Goal: Task Accomplishment & Management: Complete application form

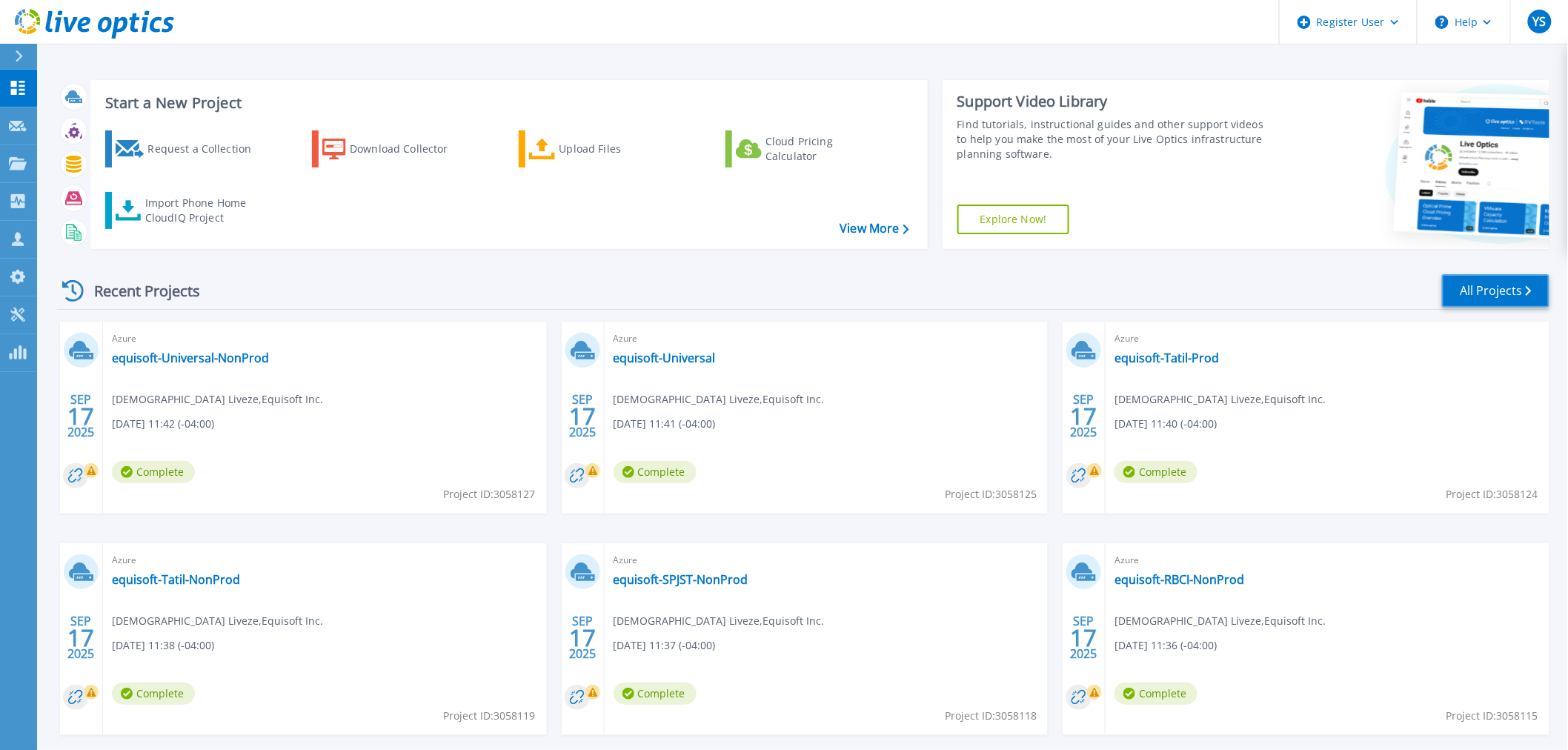
click at [1490, 295] on link "All Projects" at bounding box center [1495, 290] width 107 height 33
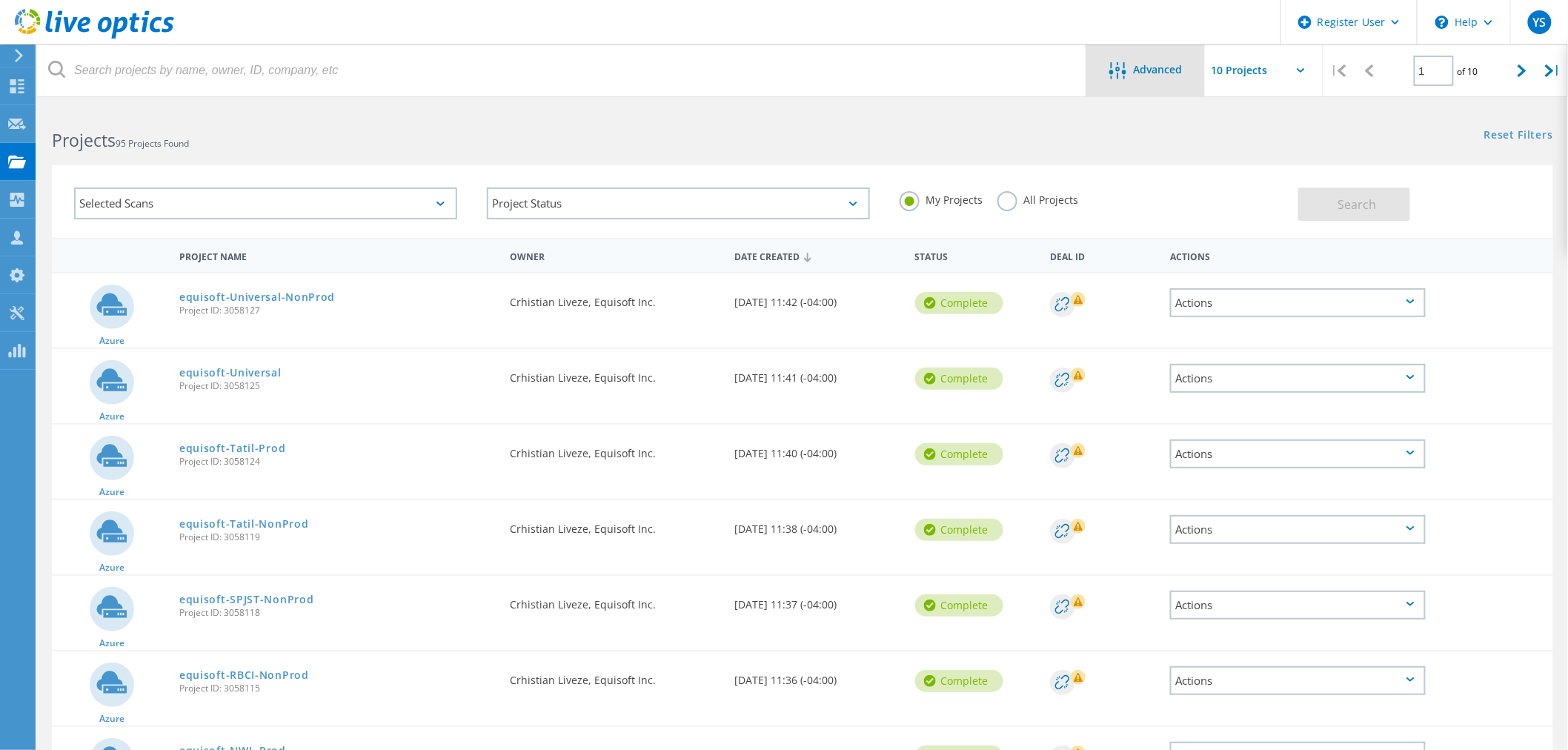
click at [1166, 70] on span "Advanced" at bounding box center [1158, 70] width 49 height 11
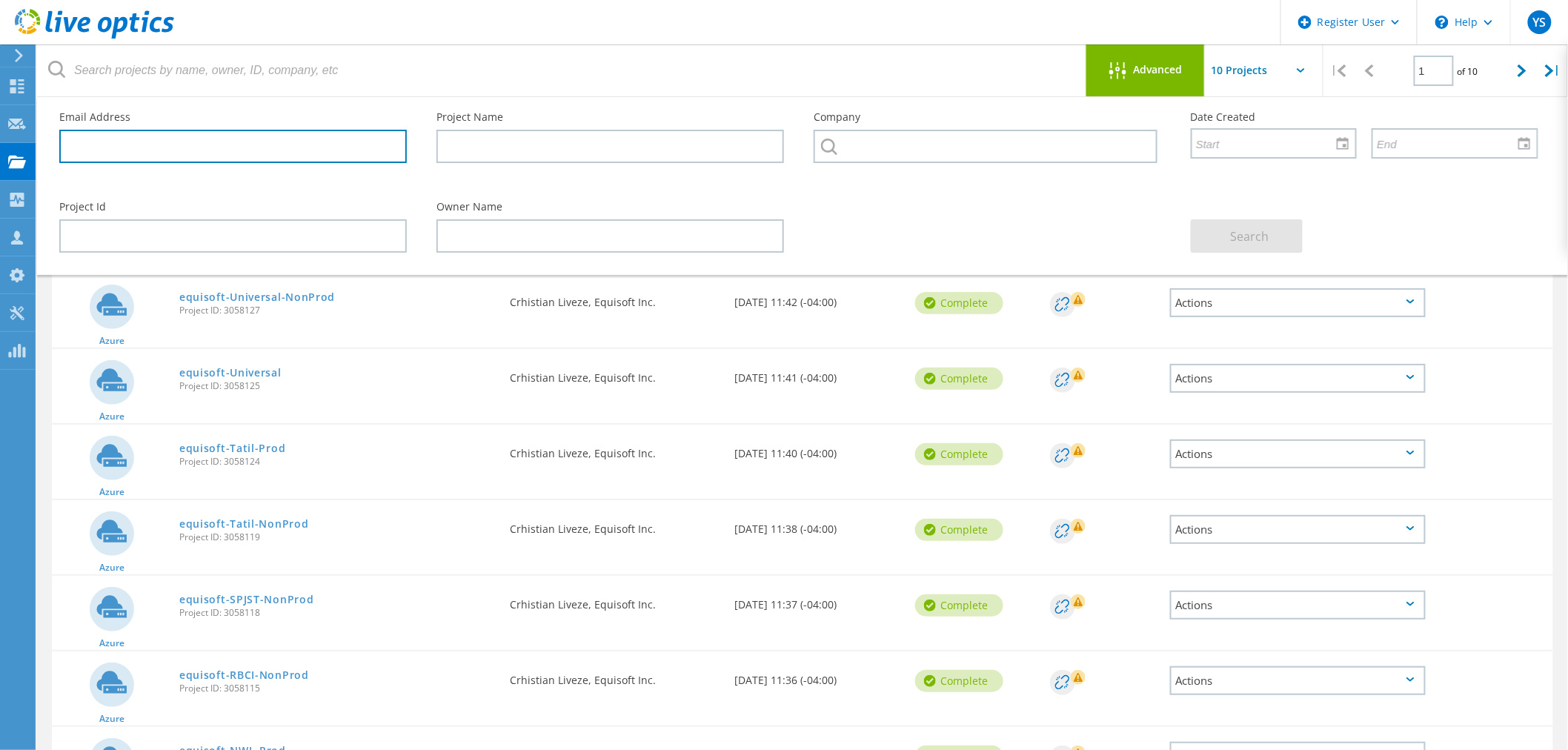
click at [320, 139] on input "text" at bounding box center [233, 145] width 348 height 33
paste input "jean-philippe.vert@gameloft.com"
type input "jean-philippe.vert@gameloft.com"
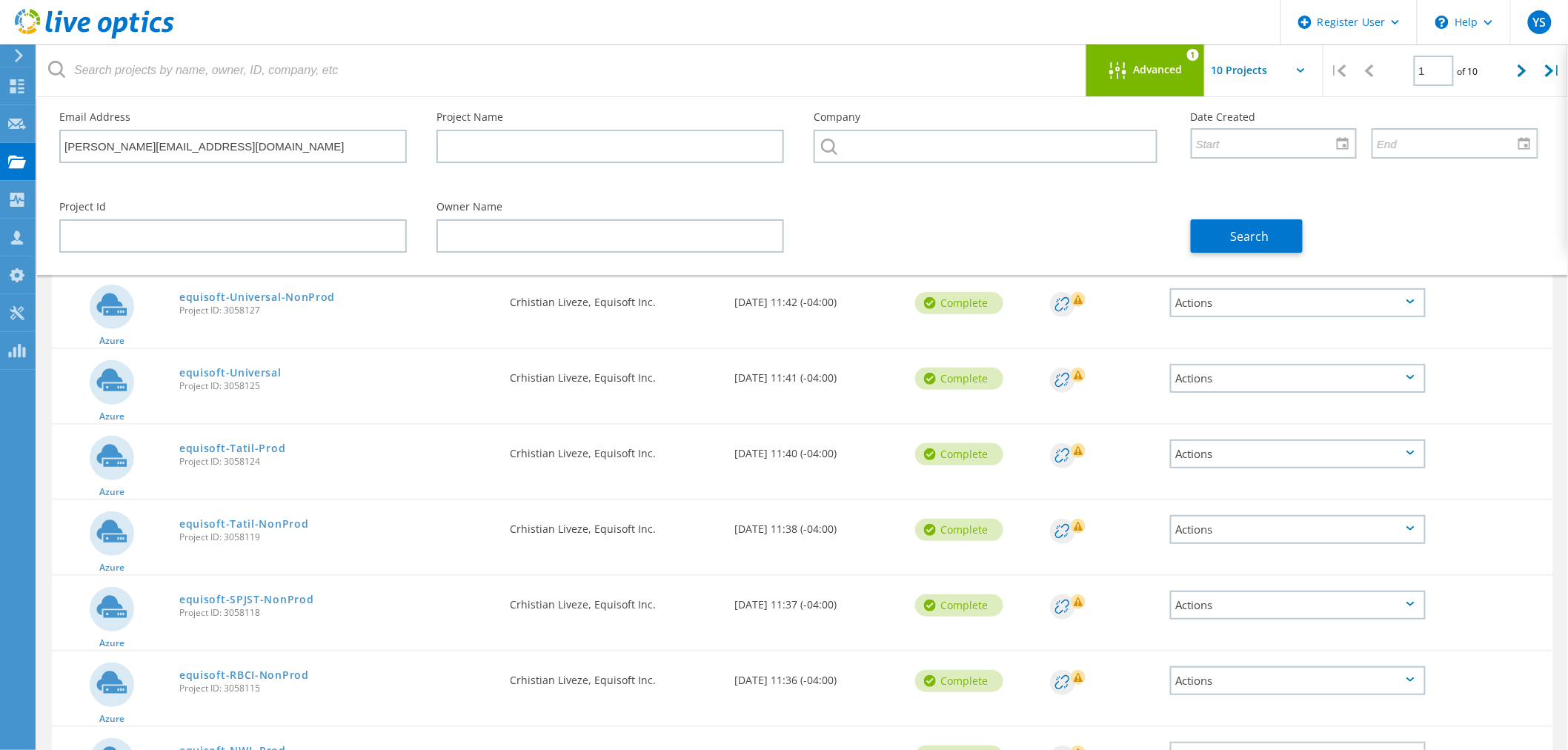
click at [901, 218] on div "Project Id Owner Name Search" at bounding box center [798, 227] width 1508 height 81
click at [1225, 224] on button "Search" at bounding box center [1246, 235] width 111 height 33
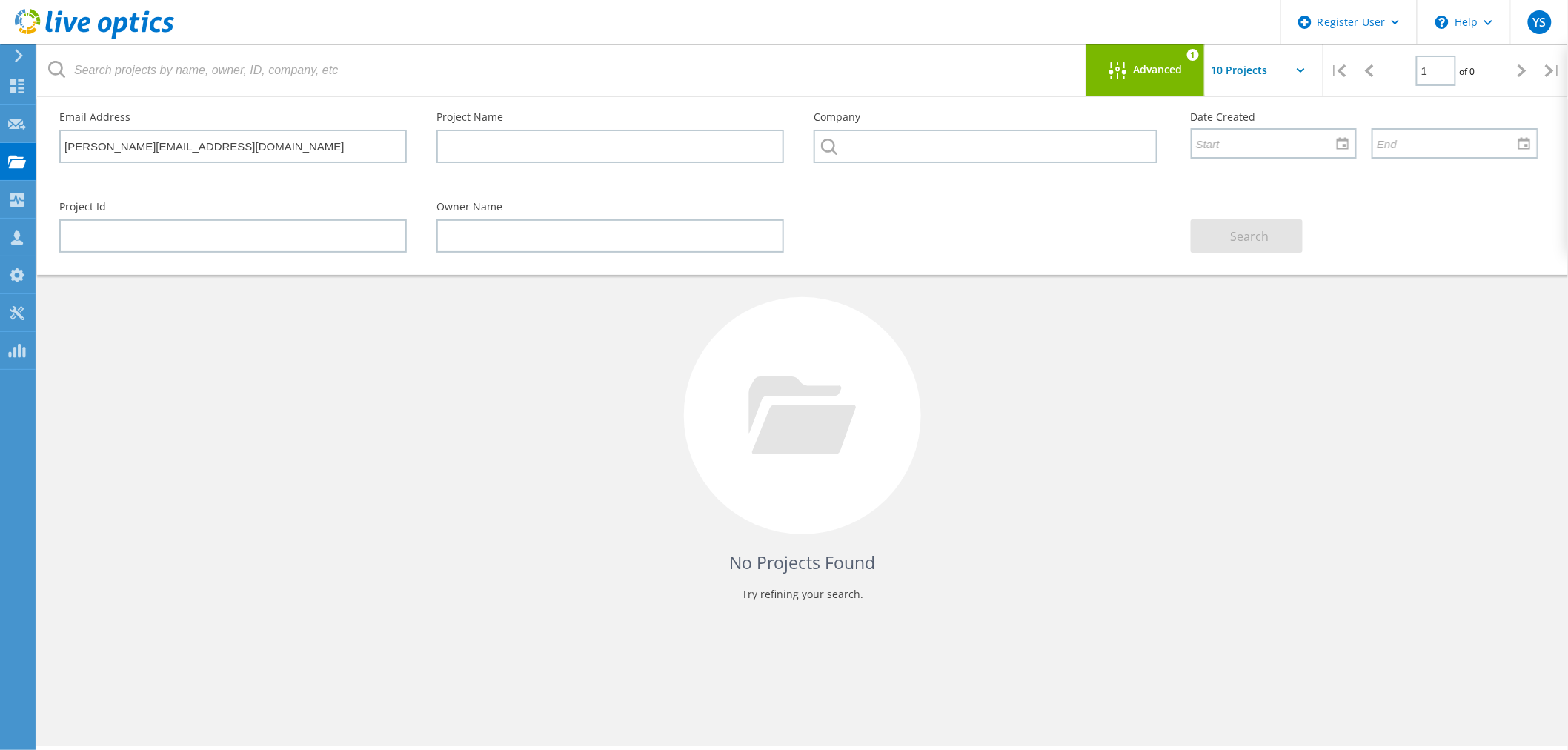
click at [1146, 64] on span "Advanced" at bounding box center [1158, 70] width 49 height 11
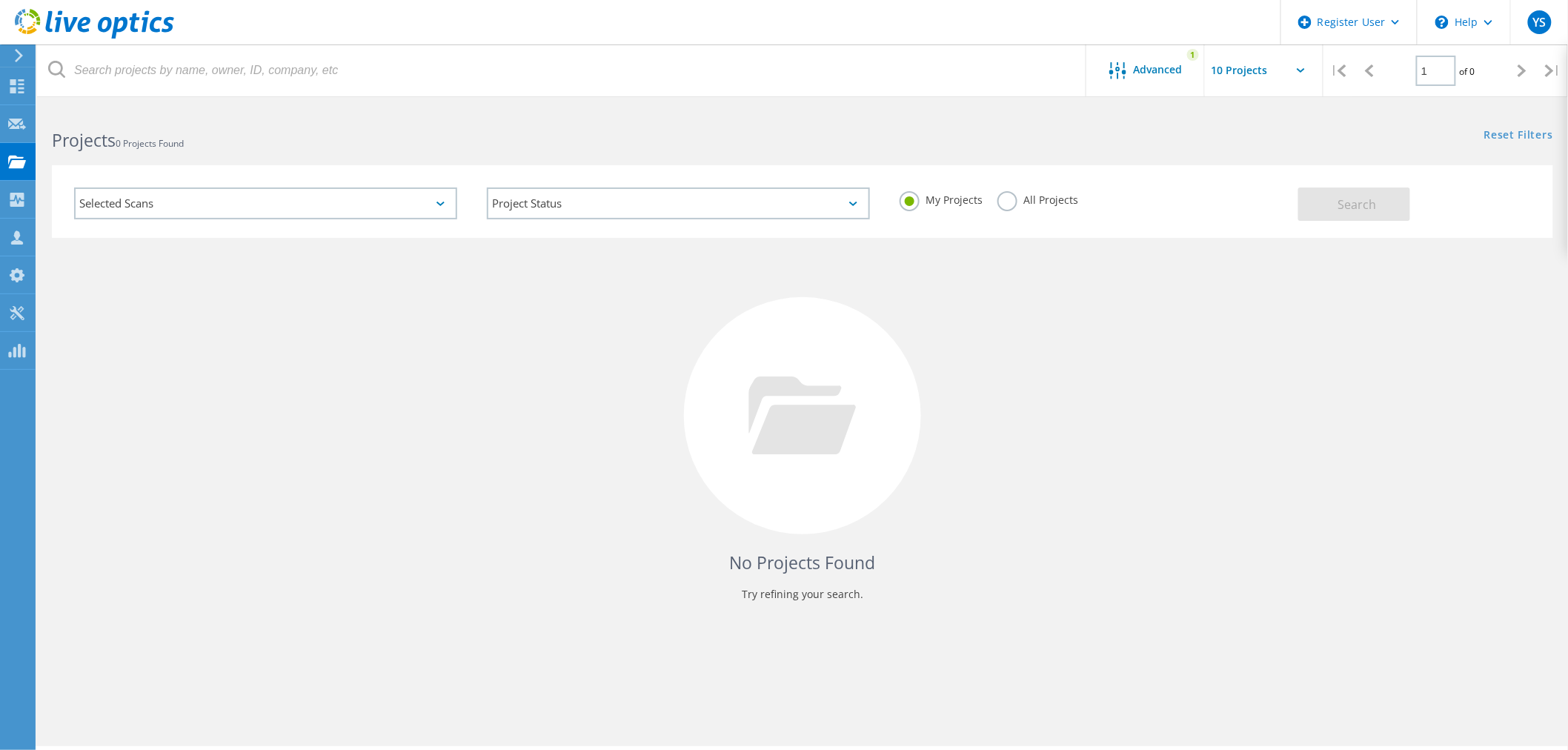
click at [1010, 199] on label "All Projects" at bounding box center [1037, 198] width 81 height 14
click at [0, 0] on input "All Projects" at bounding box center [0, 0] width 0 height 0
click at [1375, 218] on button "Search" at bounding box center [1353, 203] width 111 height 33
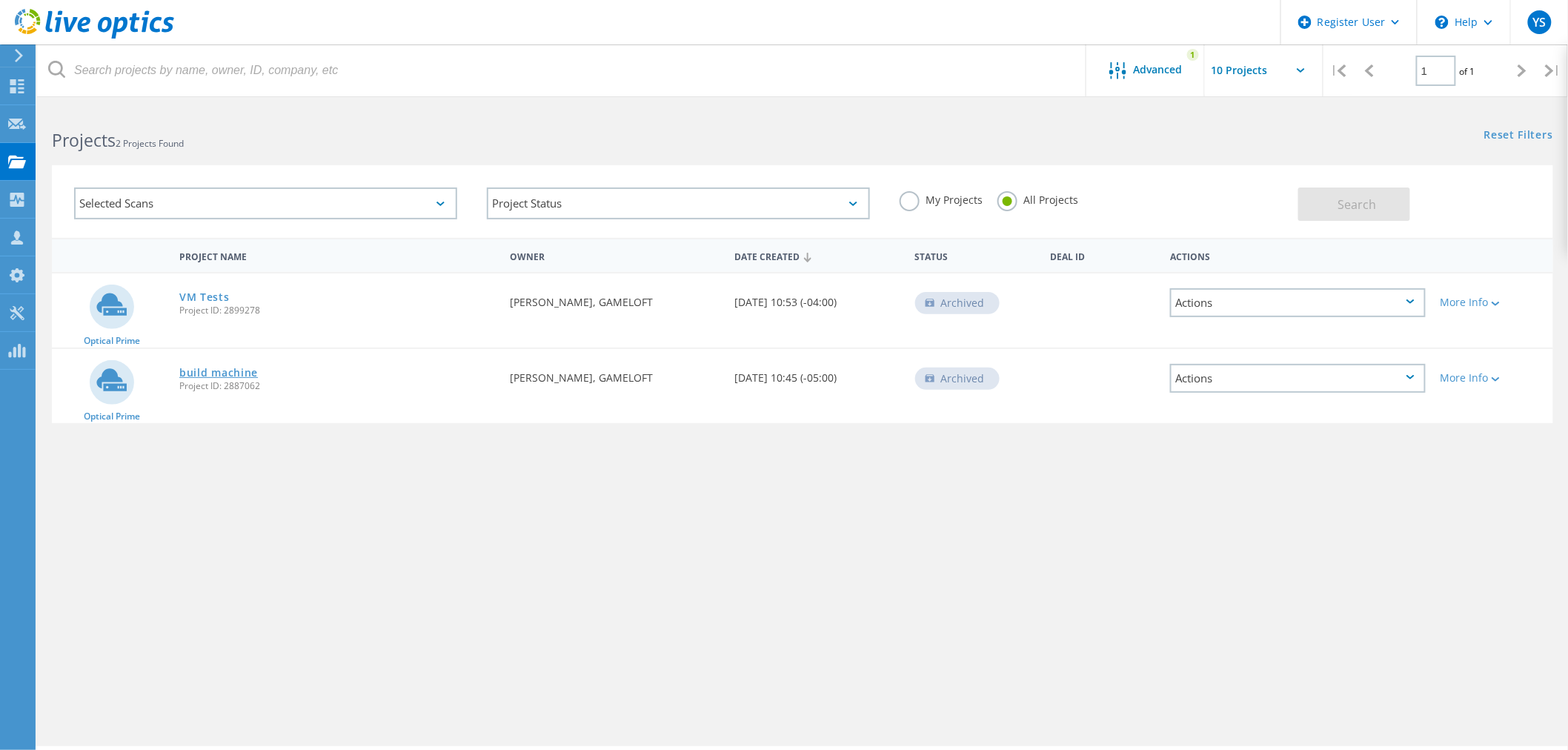
click at [219, 369] on link "build machine" at bounding box center [219, 373] width 78 height 11
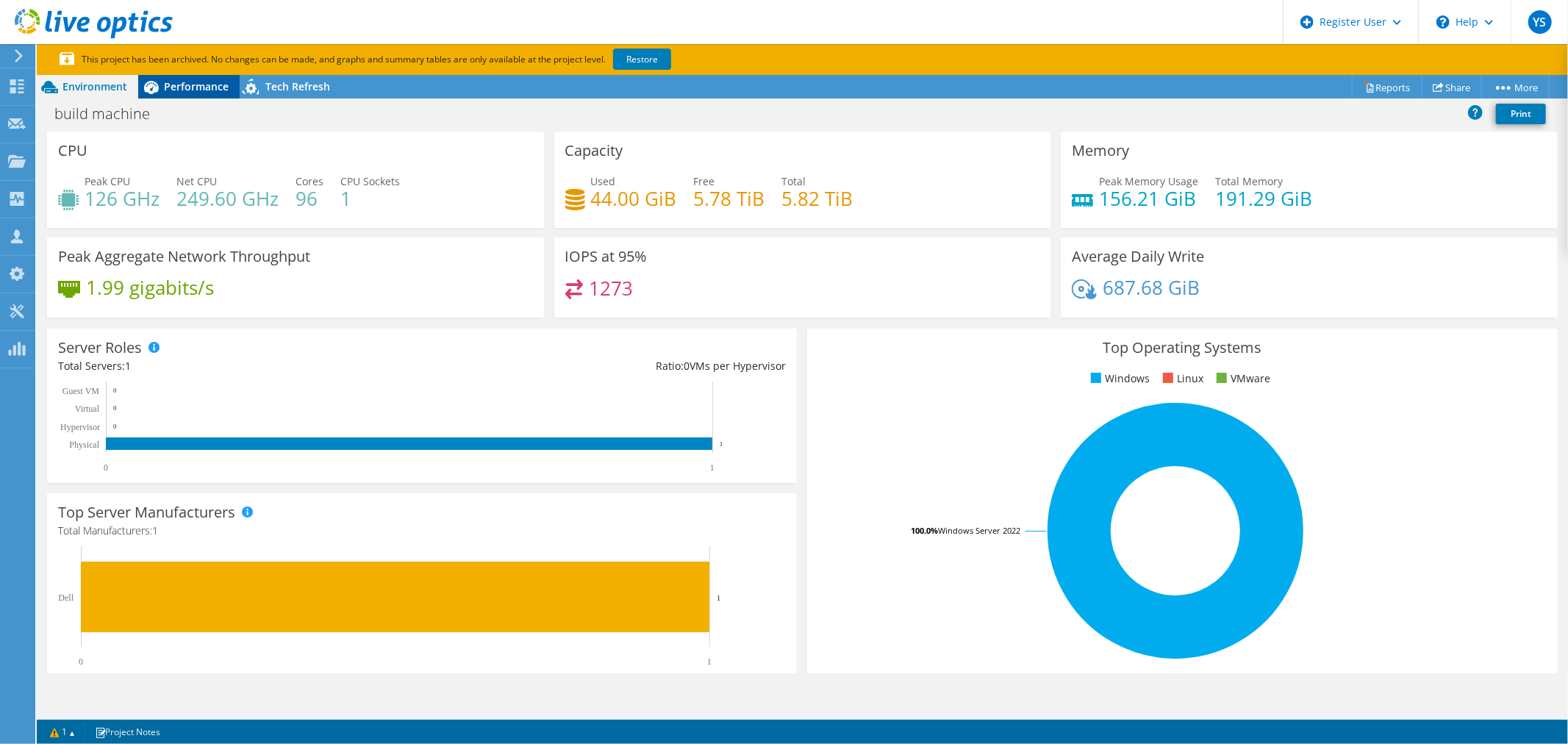
click at [209, 87] on span "Performance" at bounding box center [196, 87] width 65 height 14
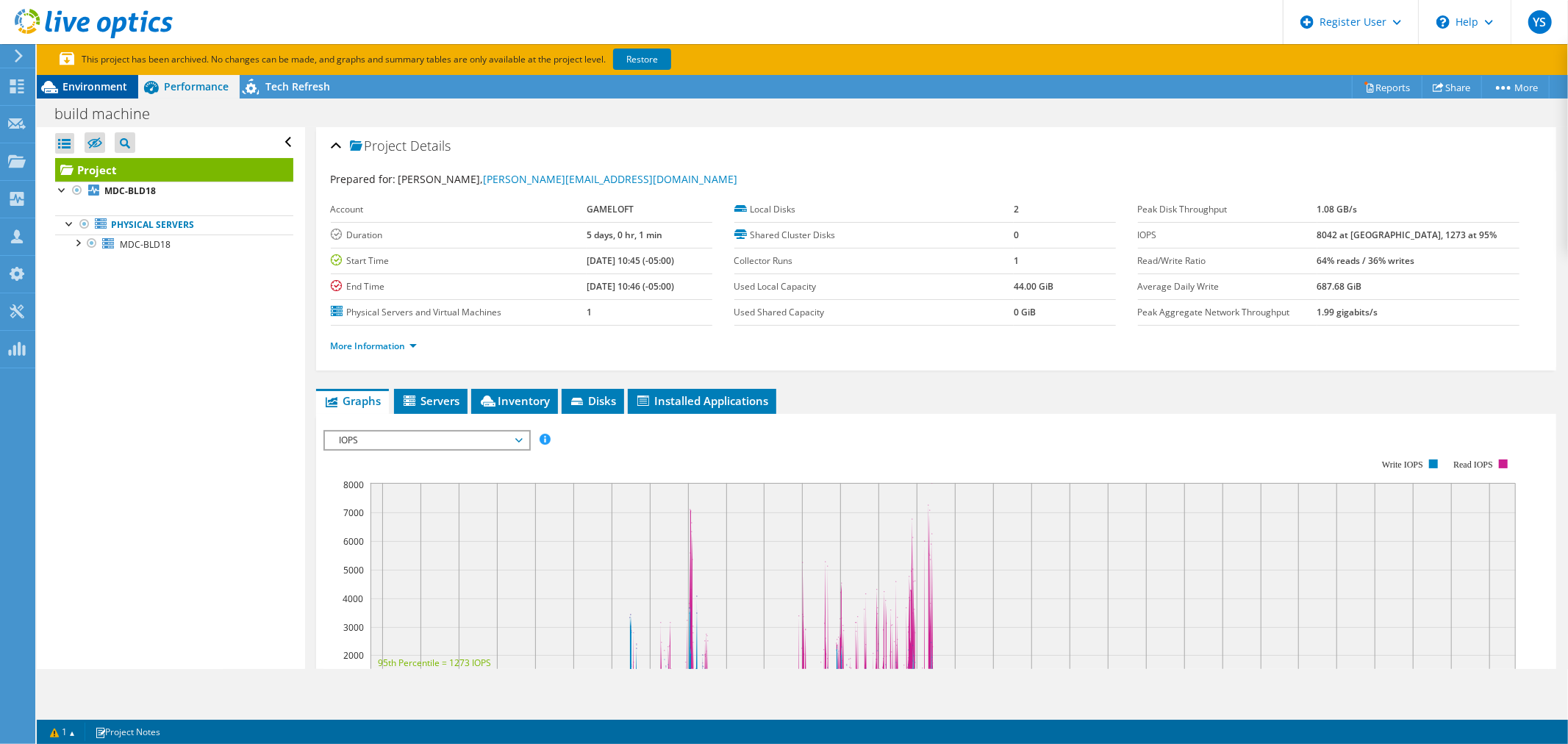
click at [104, 77] on div "Environment" at bounding box center [88, 87] width 102 height 24
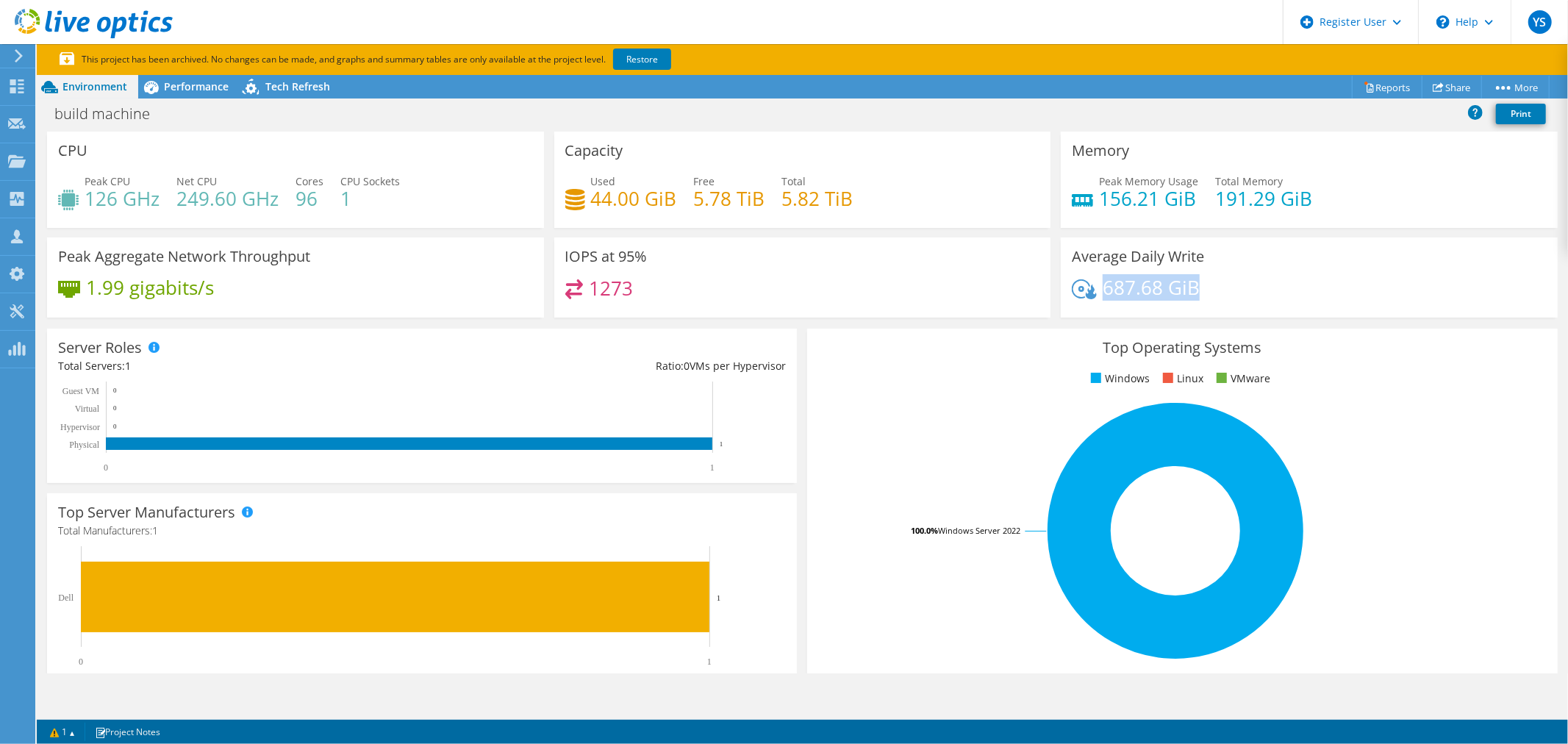
drag, startPoint x: 1096, startPoint y: 287, endPoint x: 1204, endPoint y: 288, distance: 108.0
click at [1204, 288] on div "687.68 GiB" at bounding box center [1309, 295] width 475 height 31
click at [196, 91] on span "Performance" at bounding box center [196, 87] width 65 height 14
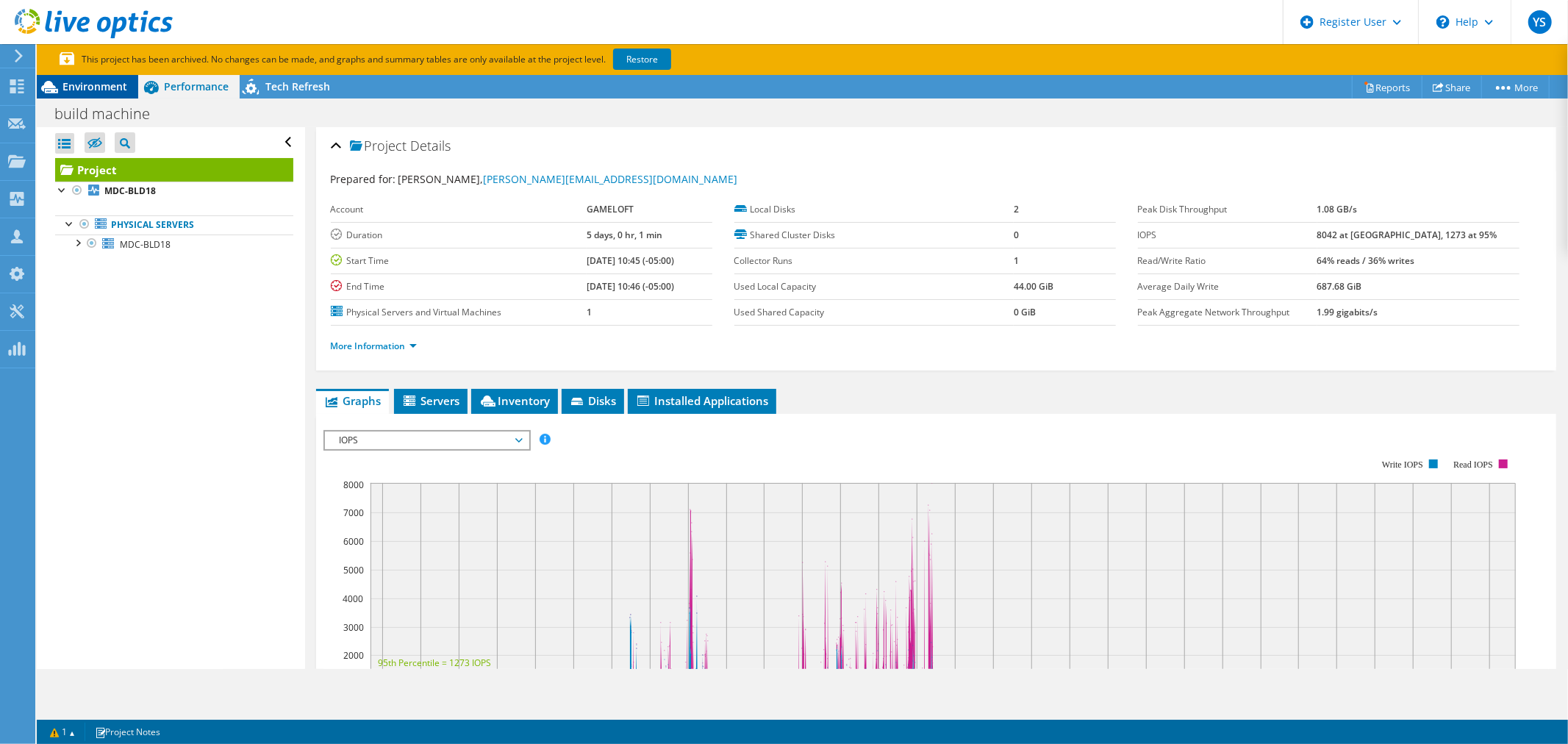
click at [103, 89] on span "Environment" at bounding box center [95, 87] width 65 height 14
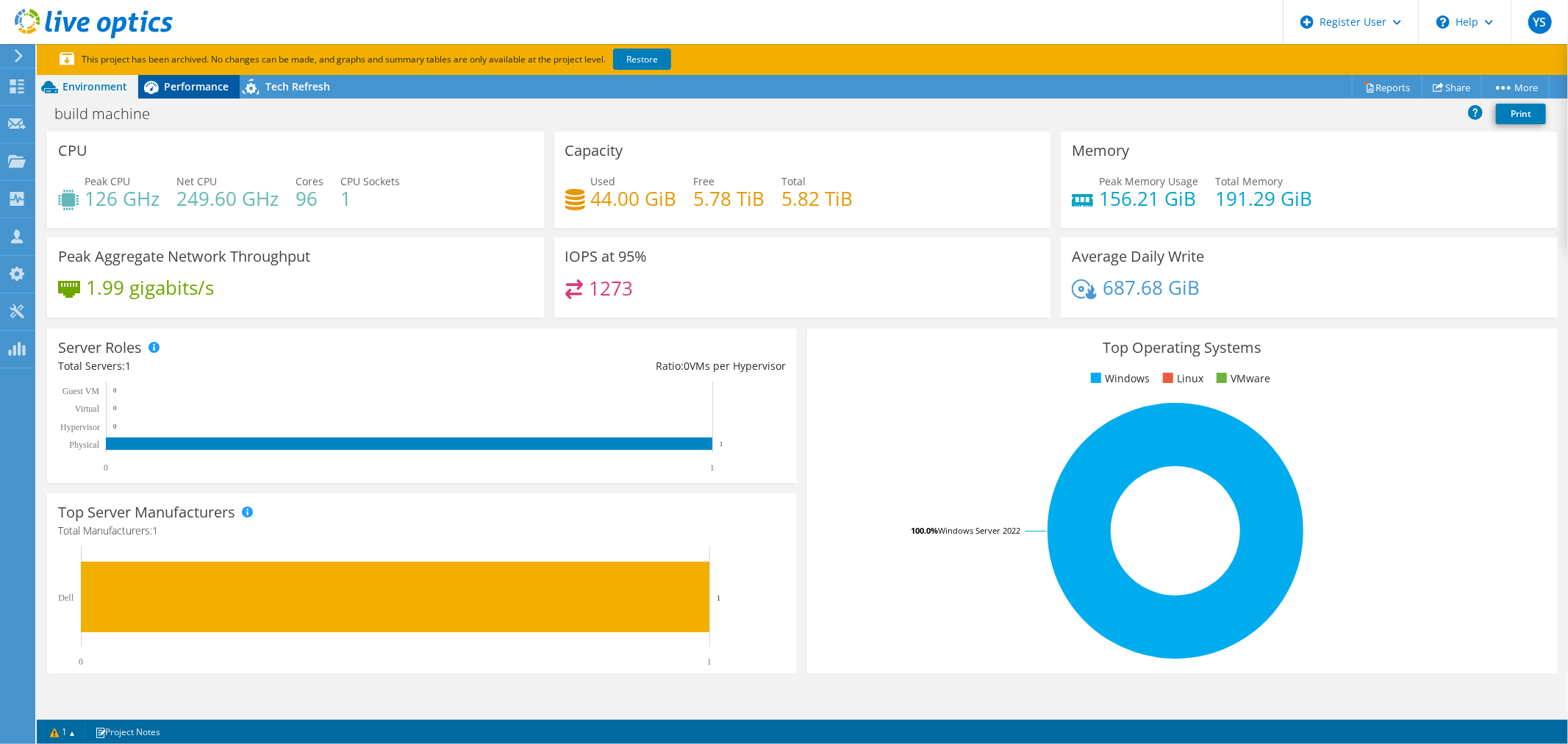
click at [181, 83] on span "Performance" at bounding box center [196, 87] width 65 height 14
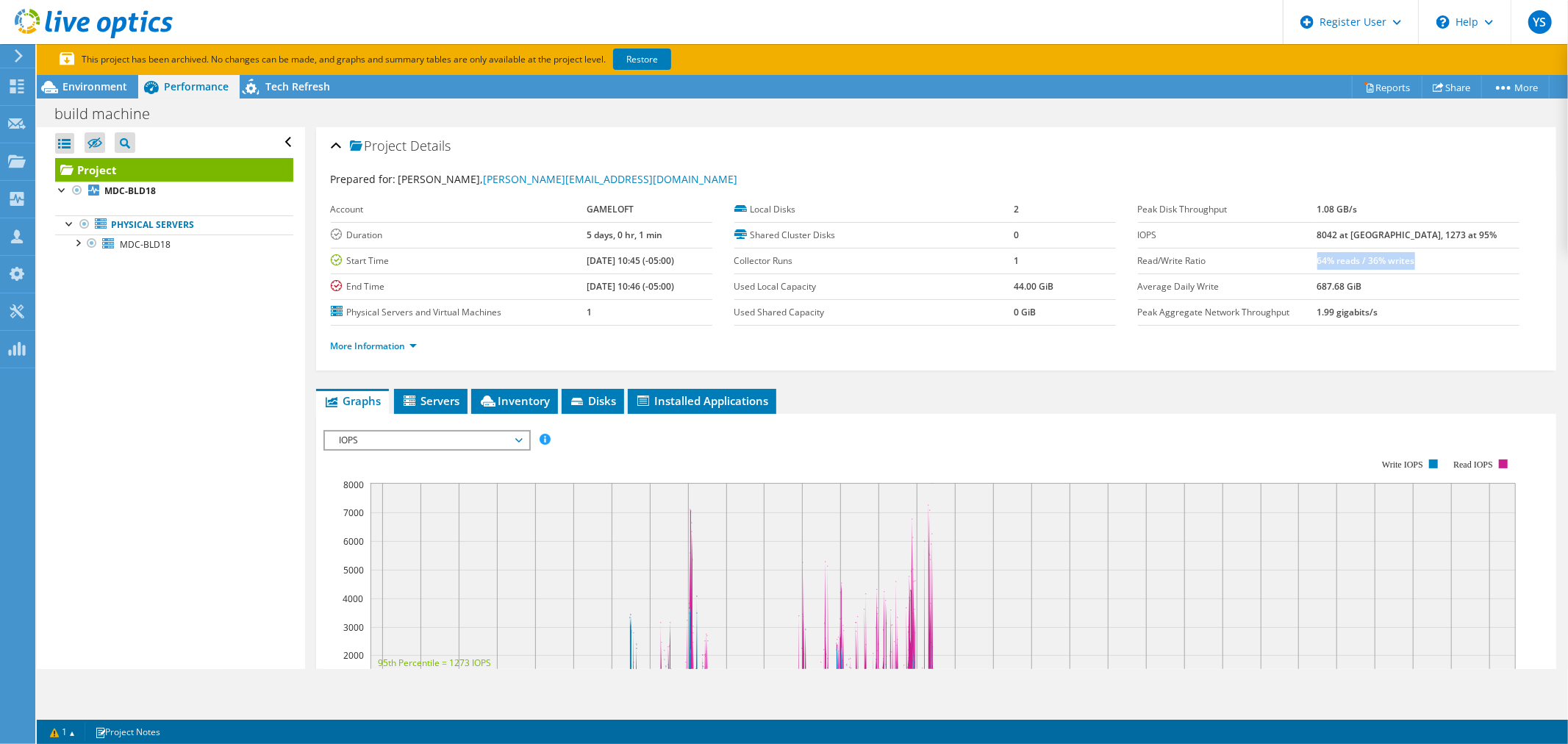
drag, startPoint x: 1352, startPoint y: 258, endPoint x: 1449, endPoint y: 265, distance: 97.3
click at [1415, 265] on b "64% reads / 36% writes" at bounding box center [1366, 260] width 97 height 12
click at [103, 91] on span "Environment" at bounding box center [95, 87] width 65 height 14
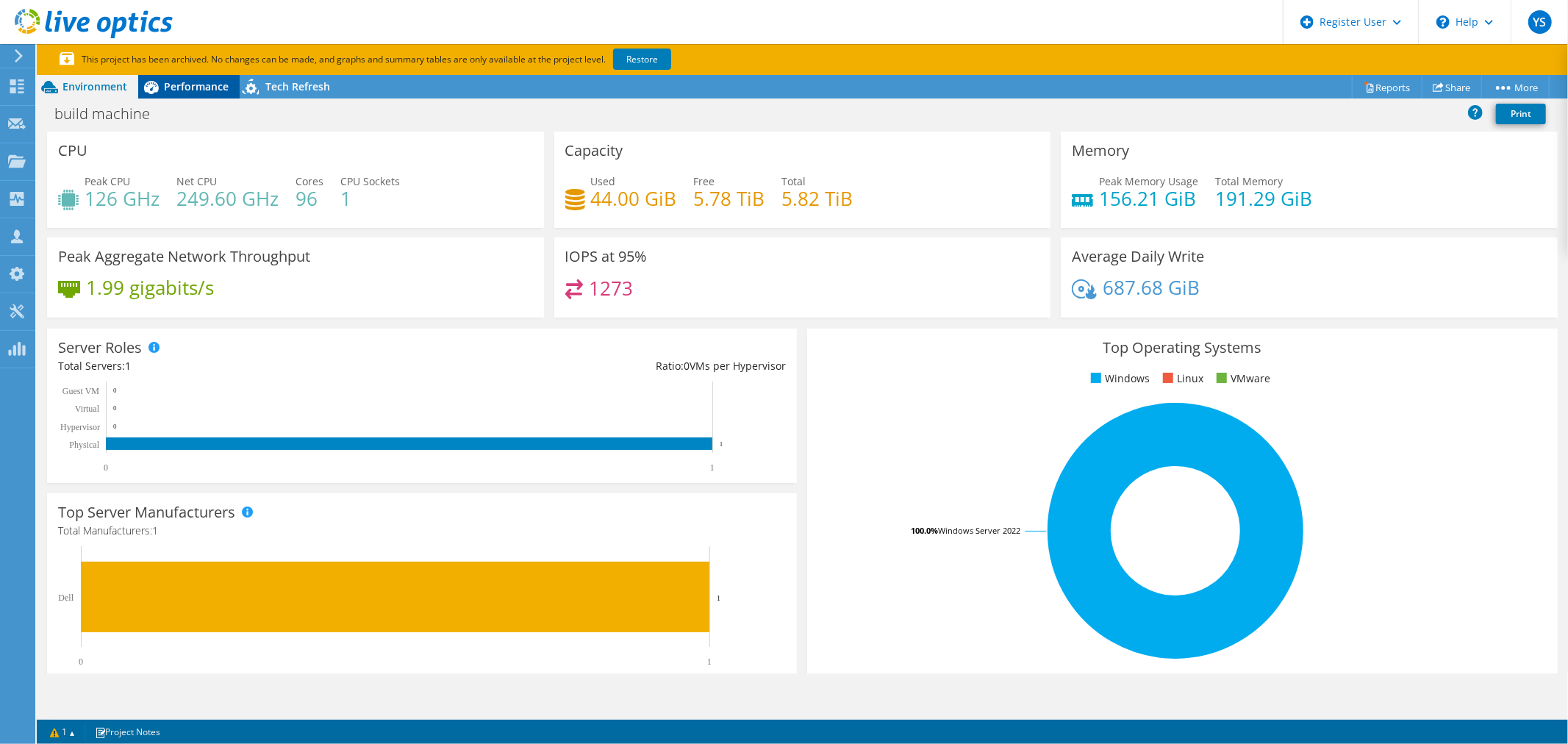
click at [202, 84] on span "Performance" at bounding box center [196, 87] width 65 height 14
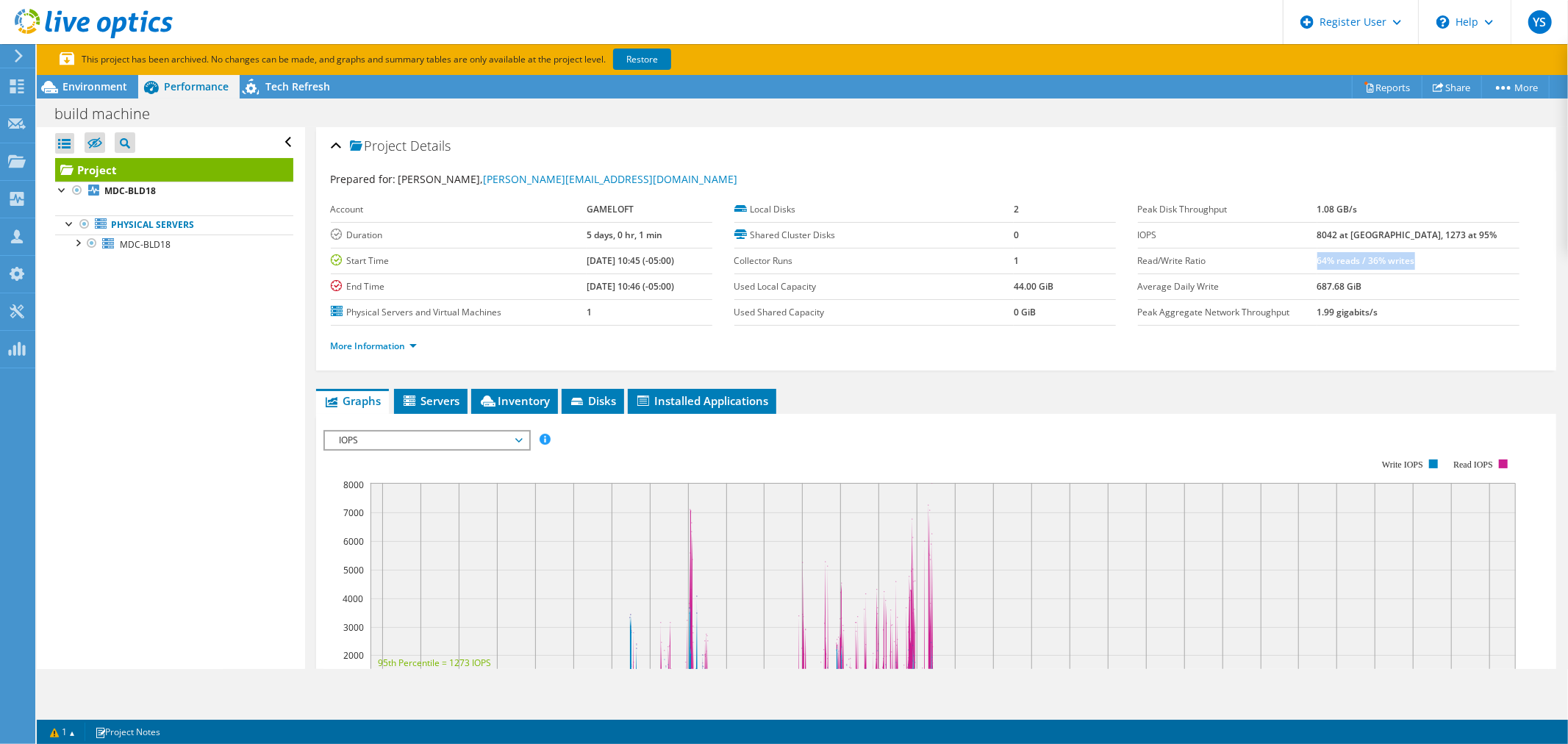
drag, startPoint x: 1355, startPoint y: 260, endPoint x: 1451, endPoint y: 254, distance: 96.2
click at [1451, 254] on td "64% reads / 36% writes" at bounding box center [1418, 260] width 202 height 26
click at [397, 351] on li "More Information" at bounding box center [378, 346] width 95 height 16
click at [397, 347] on link "More Information" at bounding box center [373, 346] width 86 height 12
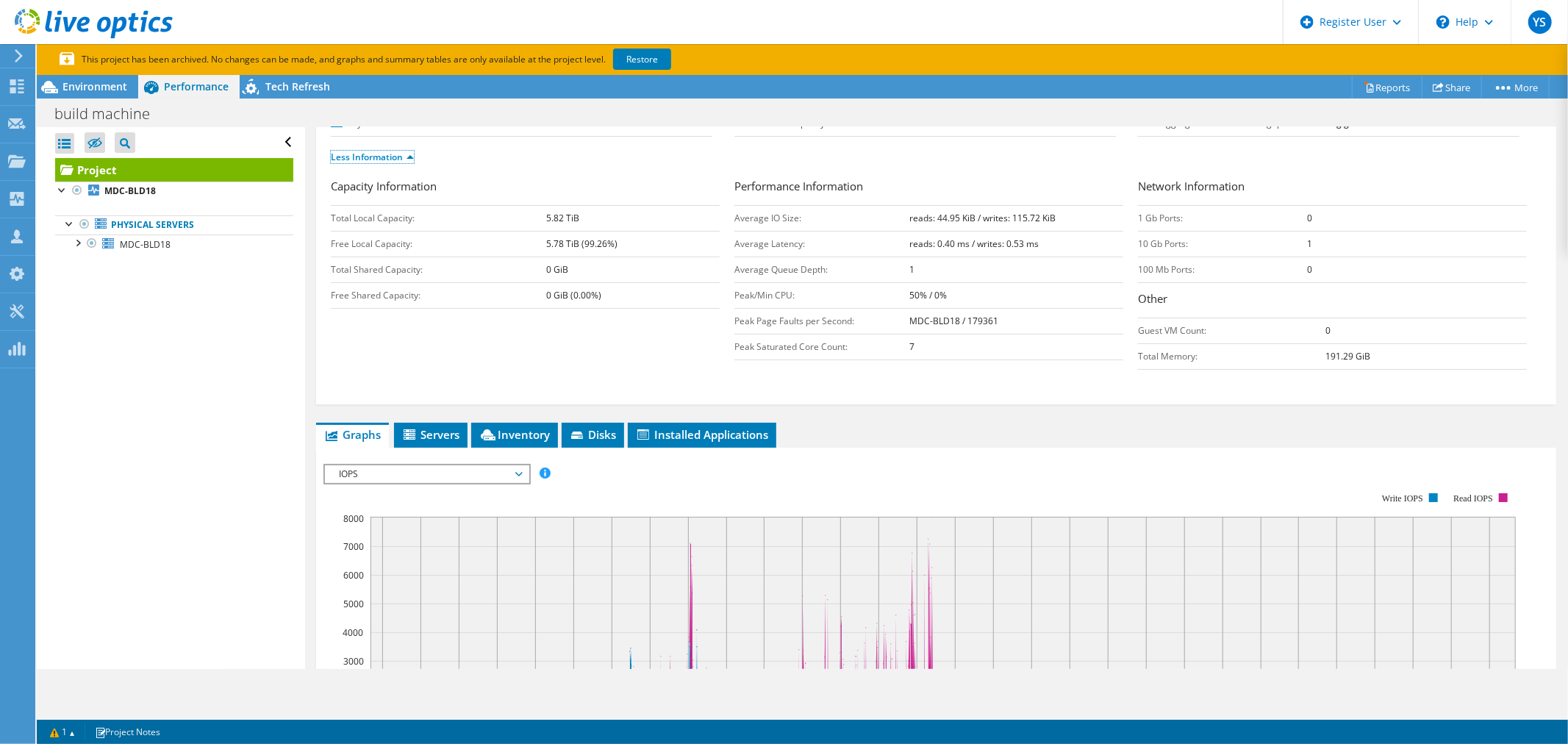
scroll to position [245, 0]
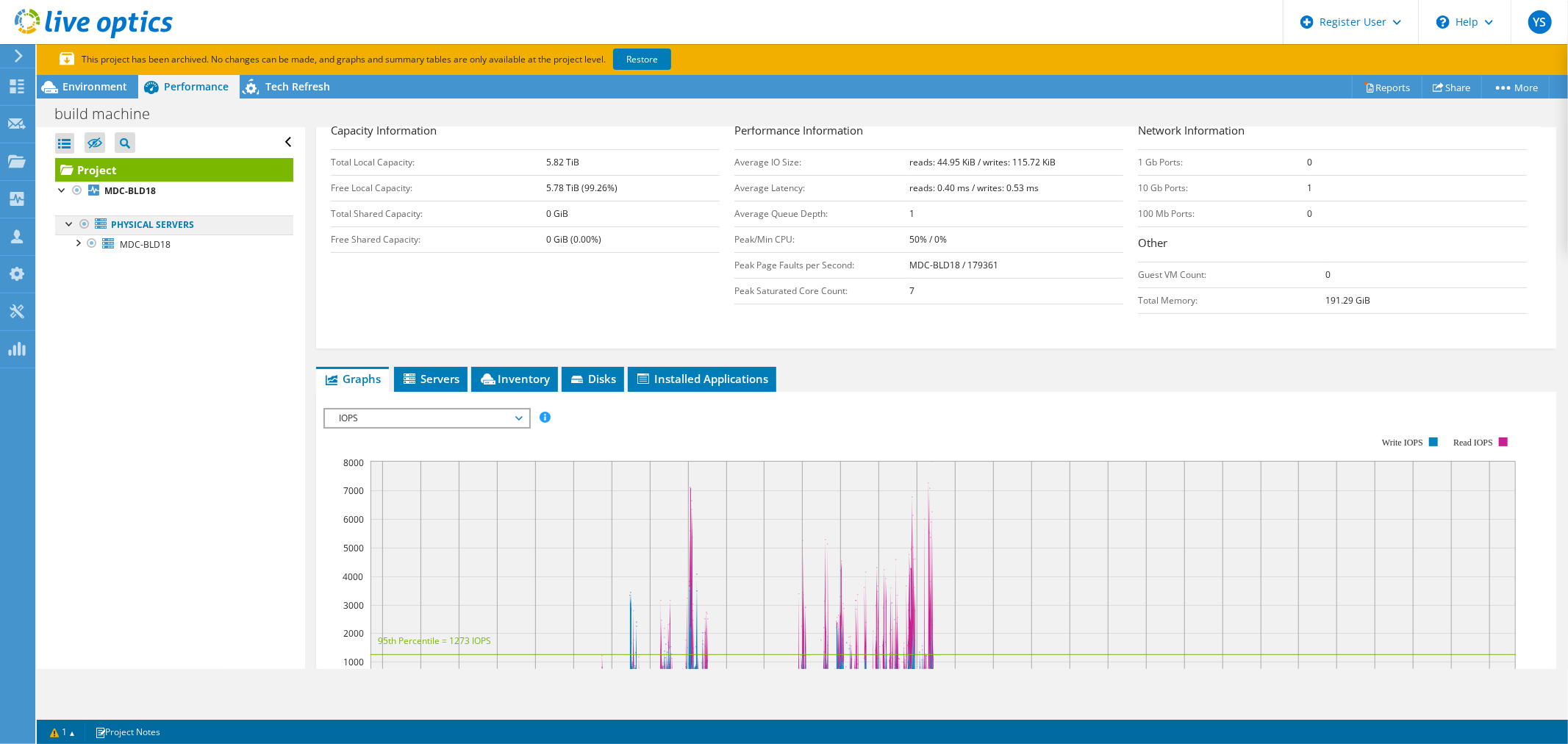
click at [173, 229] on link "Physical Servers" at bounding box center [173, 225] width 238 height 19
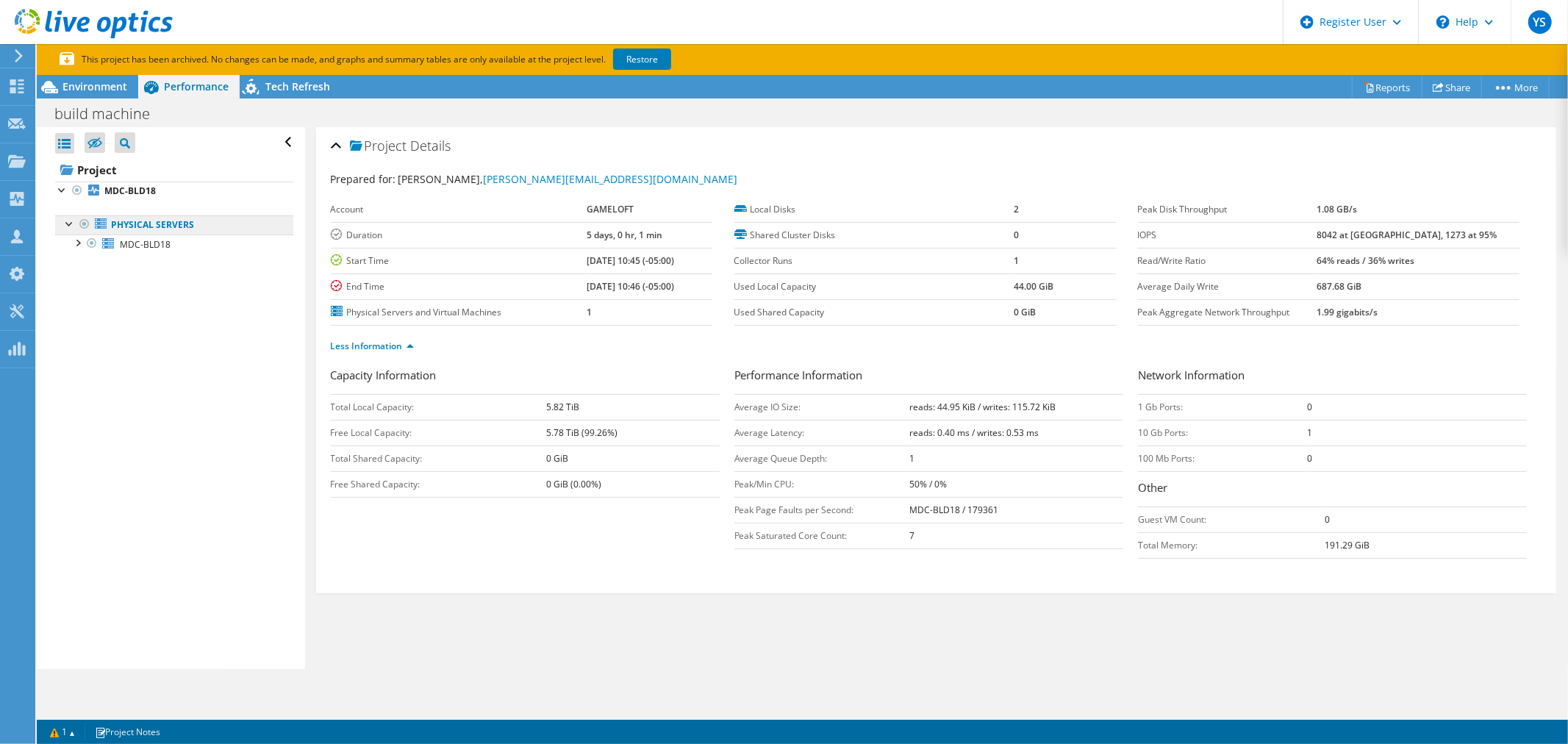
scroll to position [0, 0]
click at [165, 249] on span "MDC-BLD18" at bounding box center [144, 244] width 50 height 12
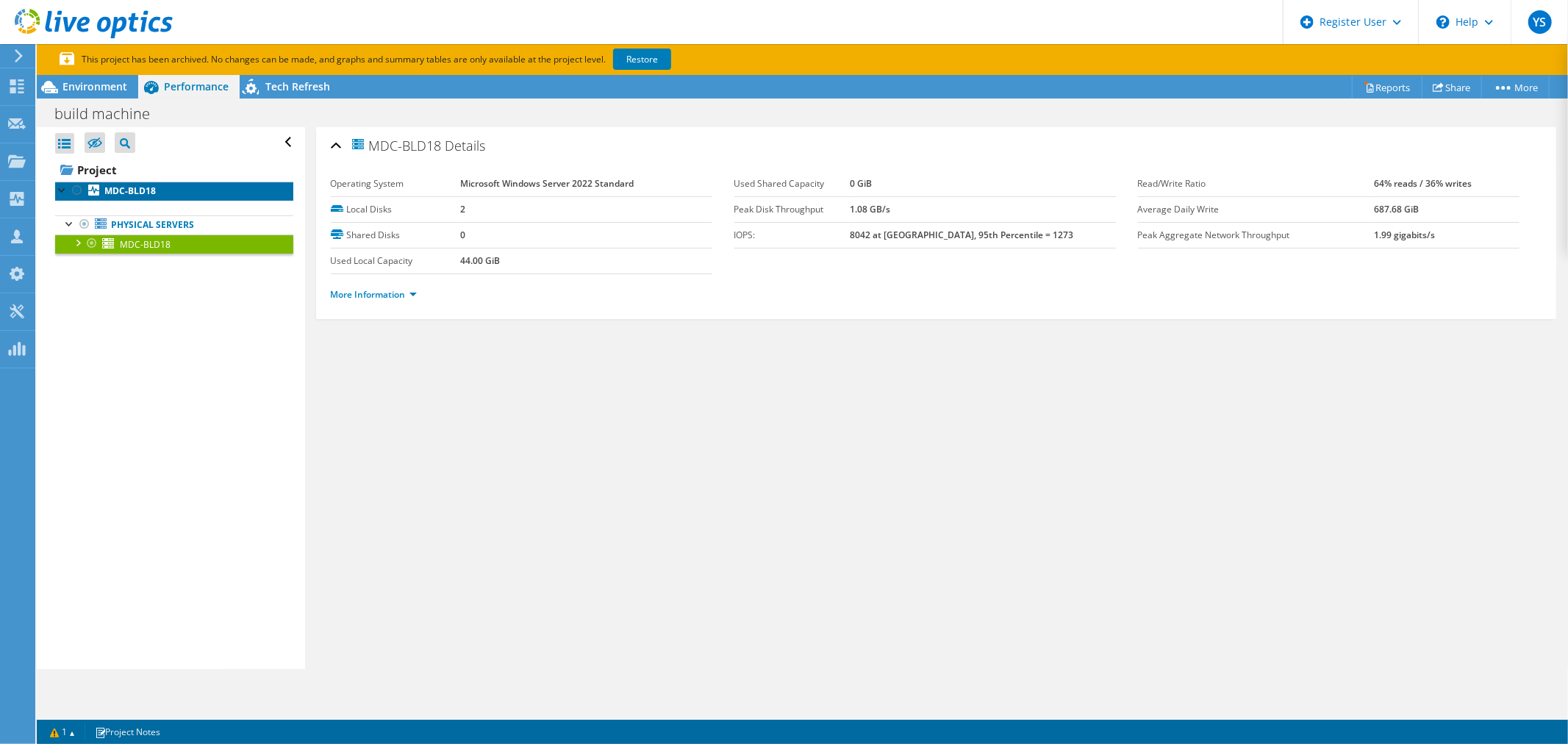
click at [135, 193] on b "MDC-BLD18" at bounding box center [130, 190] width 51 height 12
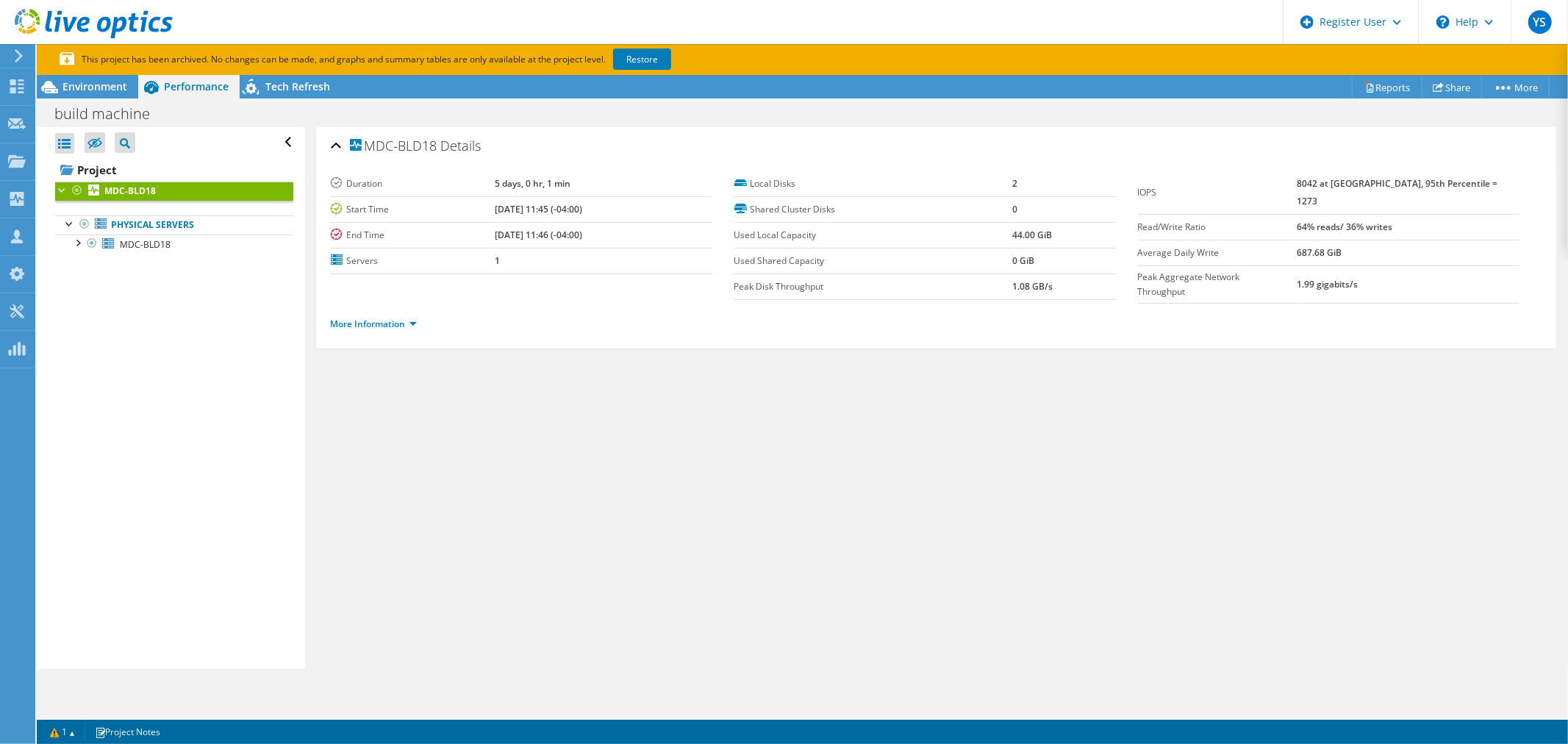
click at [336, 147] on div "MDC-BLD18 Details" at bounding box center [936, 147] width 1211 height 32
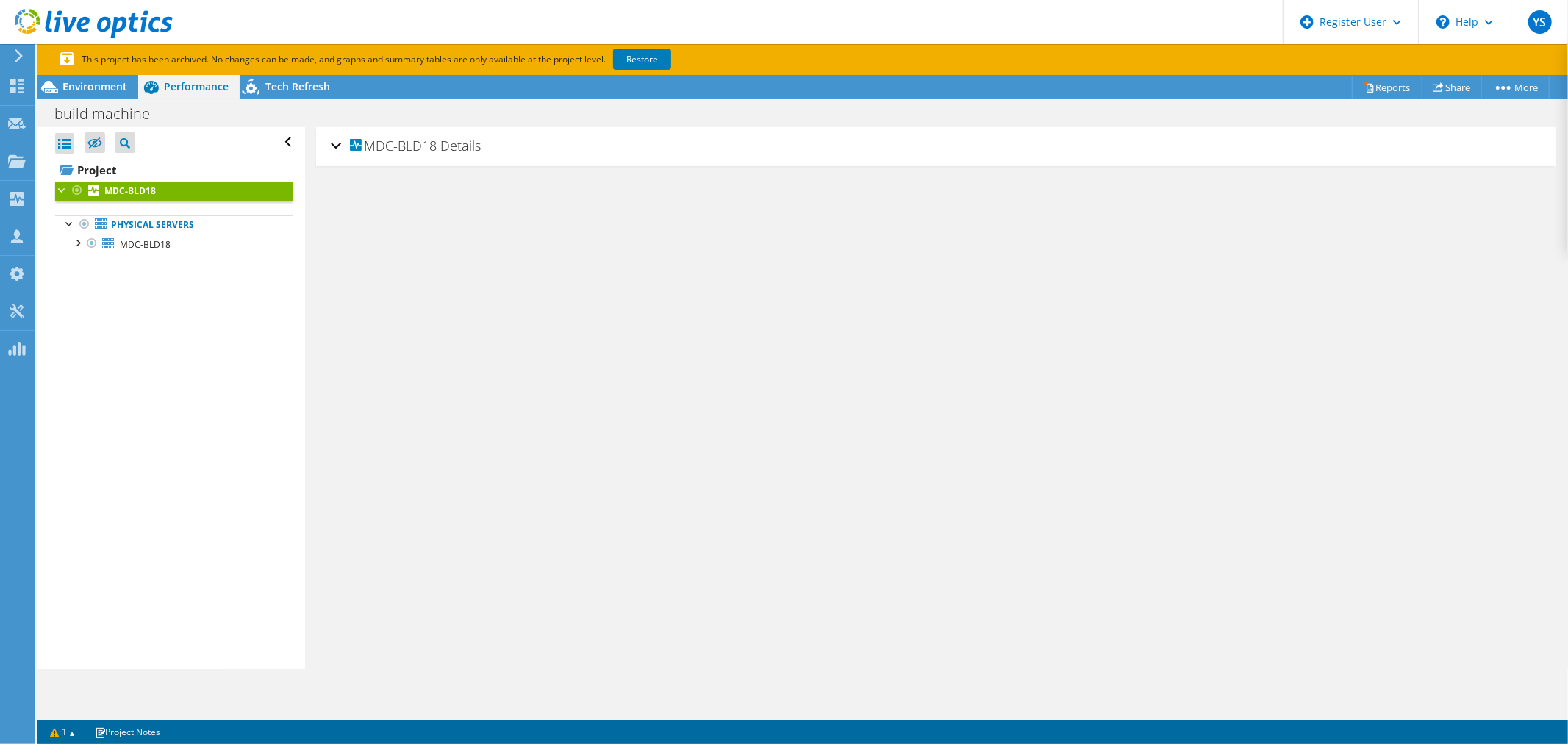
click at [327, 148] on div "MDC-BLD18 Details Duration 5 days, 0 hr, 1 min Start Time 05/06/2025, 11:45 (-0…" at bounding box center [935, 147] width 1240 height 39
click at [336, 144] on div "MDC-BLD18 Details" at bounding box center [936, 147] width 1211 height 32
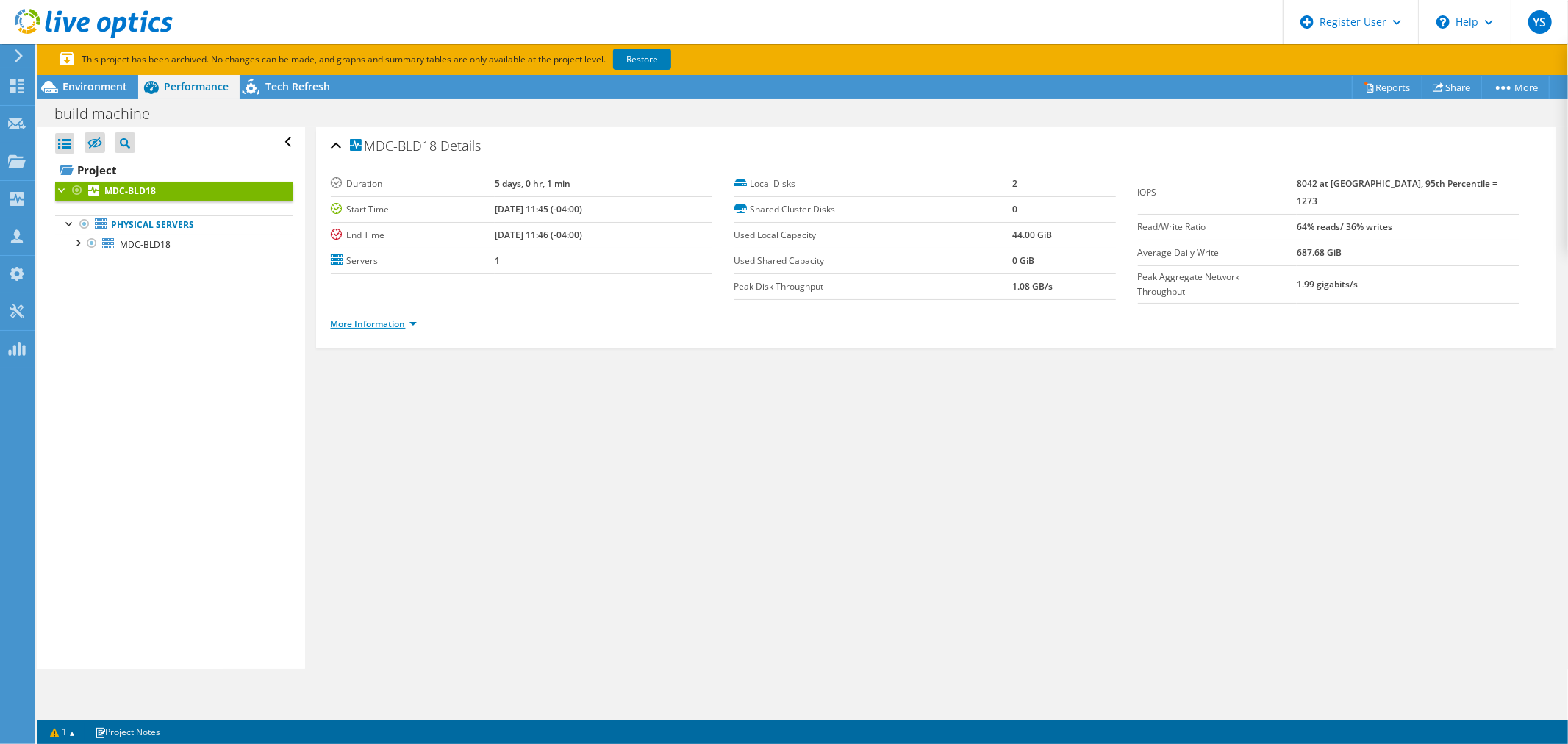
click at [412, 318] on link "More Information" at bounding box center [373, 324] width 86 height 12
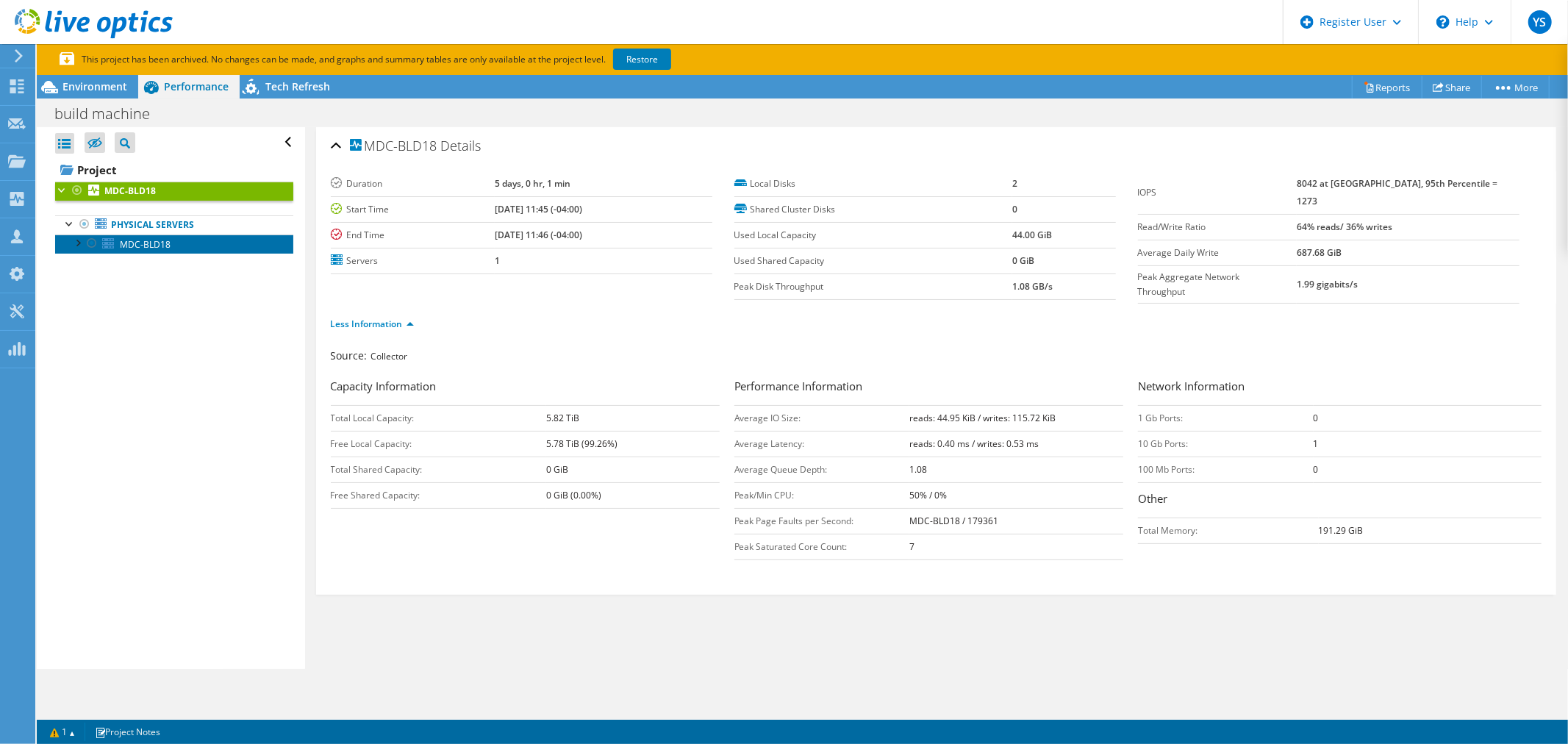
click at [134, 249] on span "MDC-BLD18" at bounding box center [144, 244] width 50 height 12
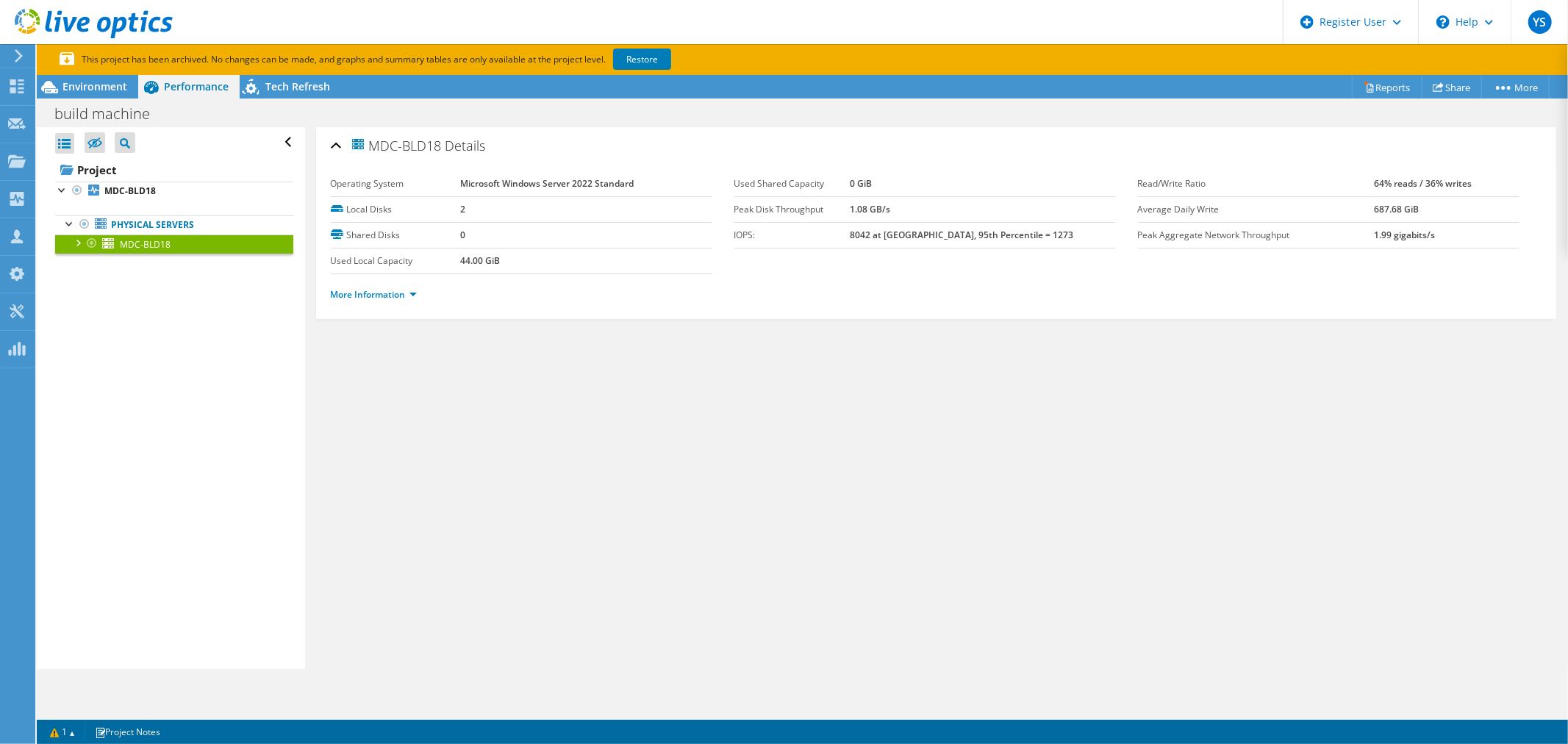
click at [81, 245] on div at bounding box center [77, 242] width 15 height 15
click at [387, 295] on link "More Information" at bounding box center [373, 295] width 86 height 12
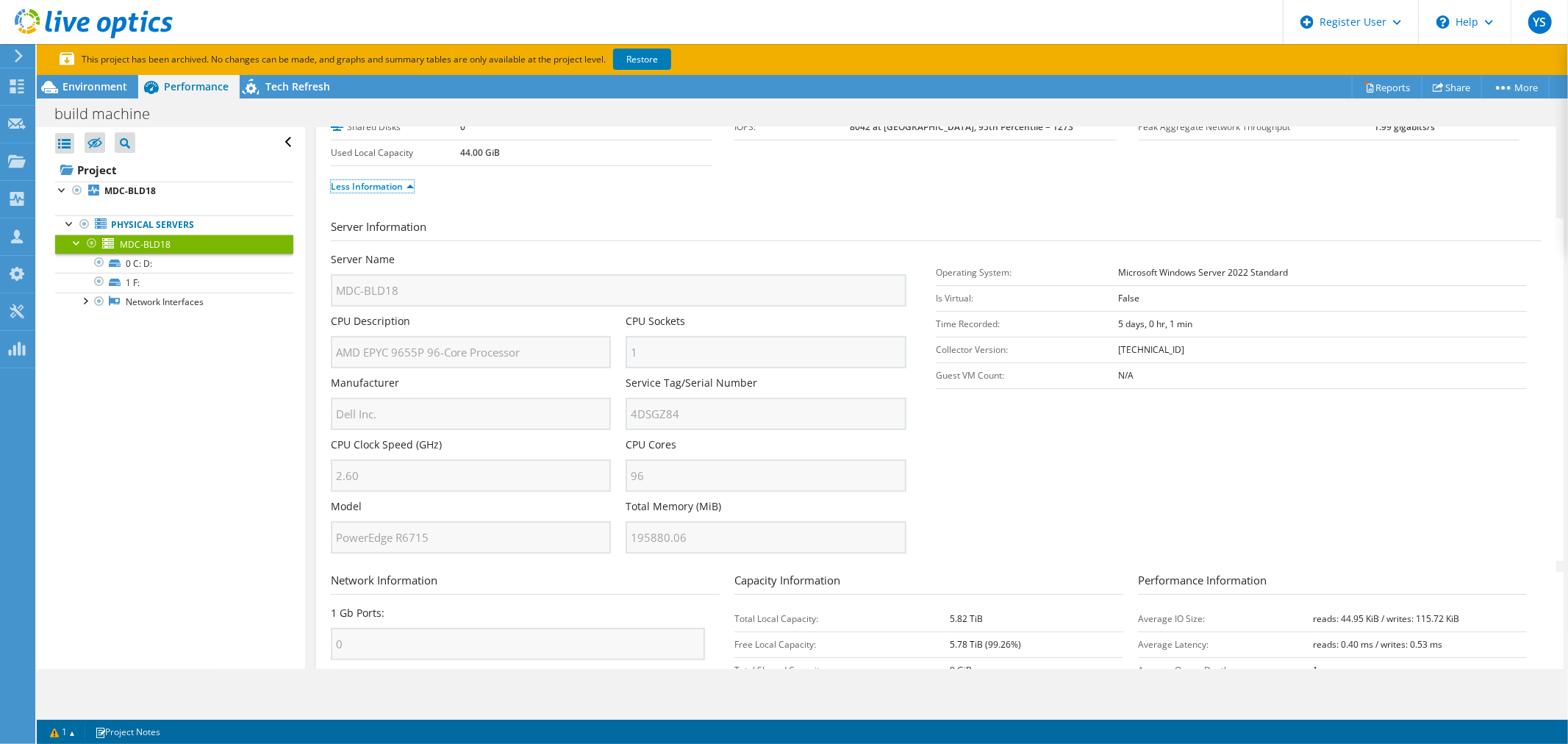
scroll to position [163, 0]
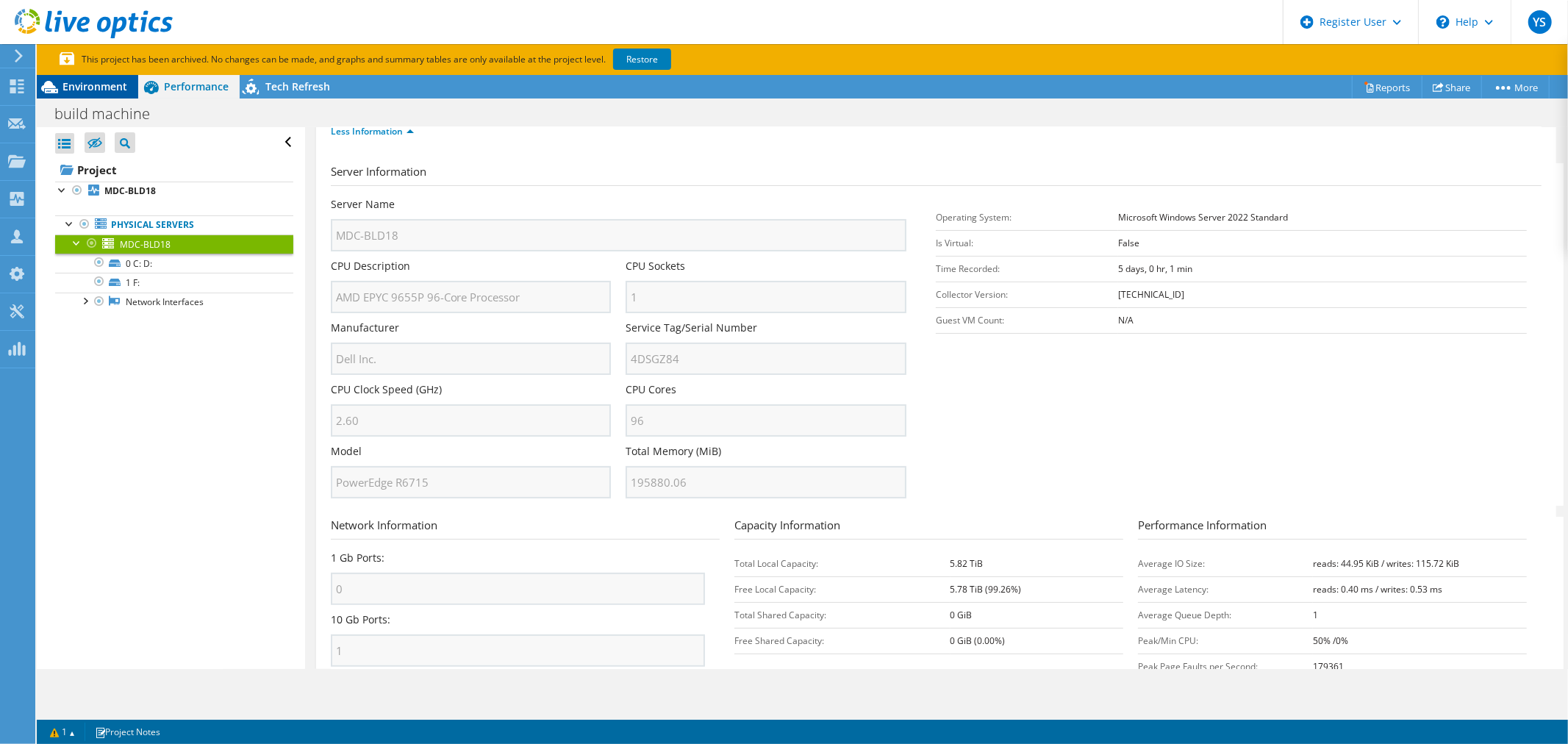
click at [111, 82] on span "Environment" at bounding box center [95, 87] width 65 height 14
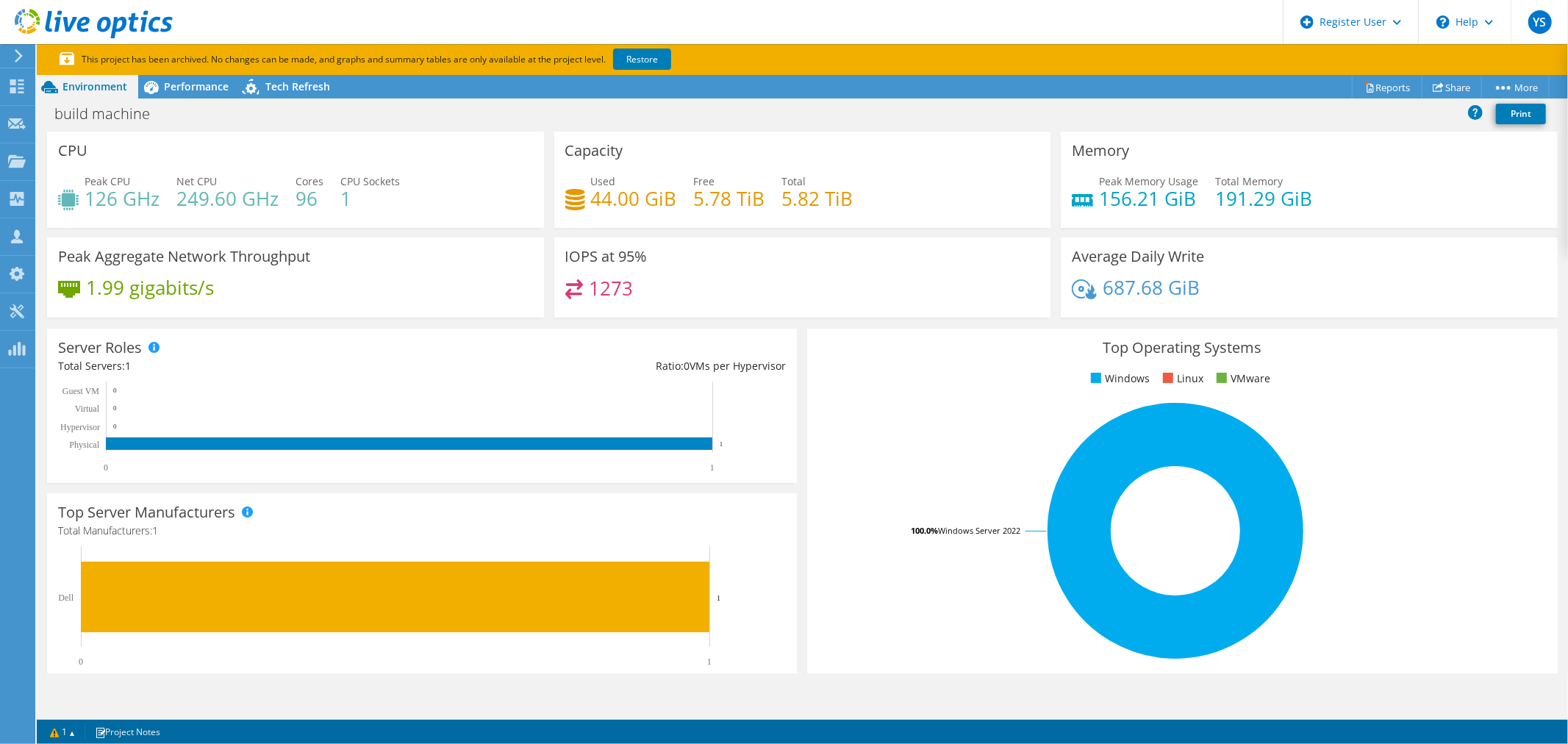
click at [15, 56] on icon at bounding box center [19, 56] width 11 height 13
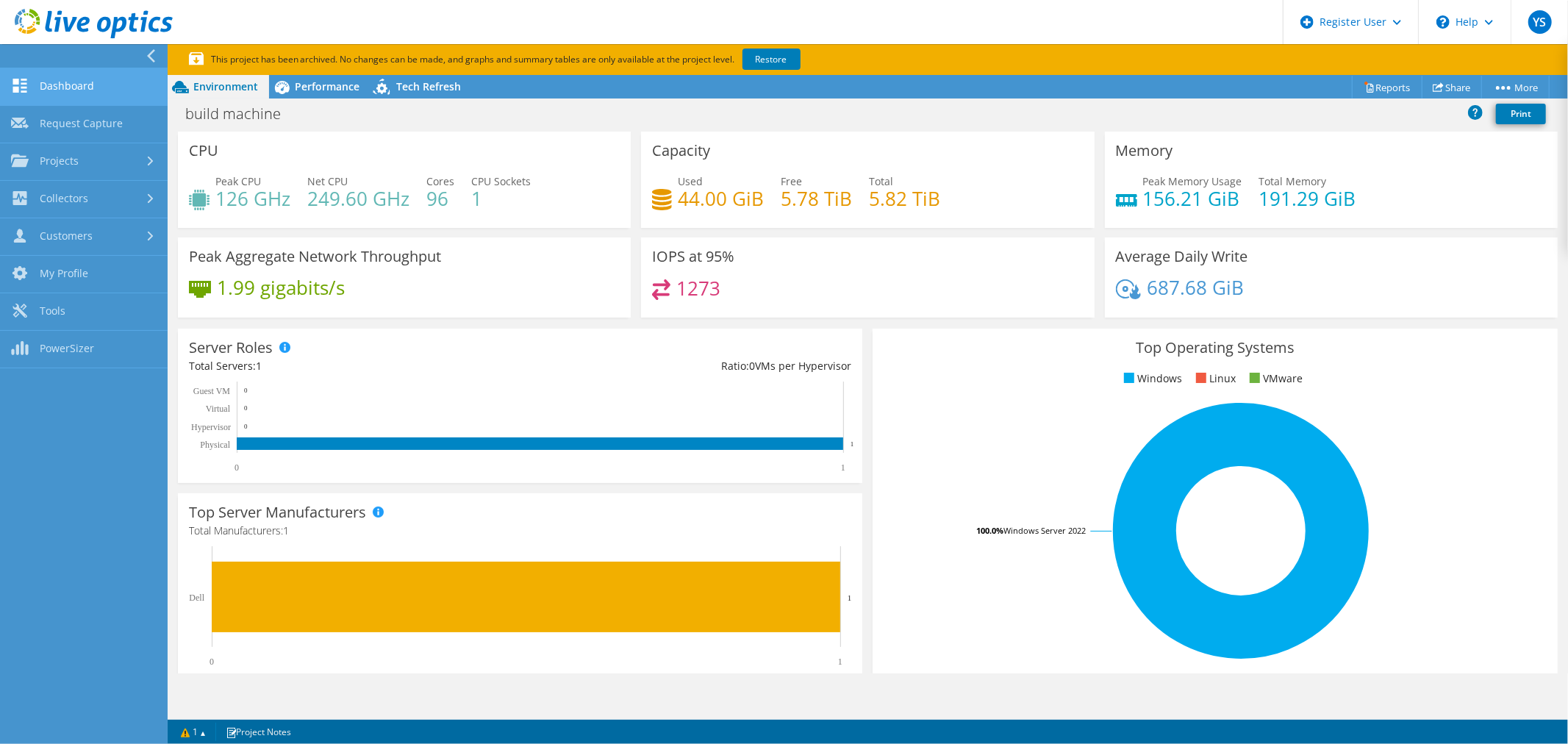
click at [105, 89] on link "Dashboard" at bounding box center [83, 87] width 167 height 37
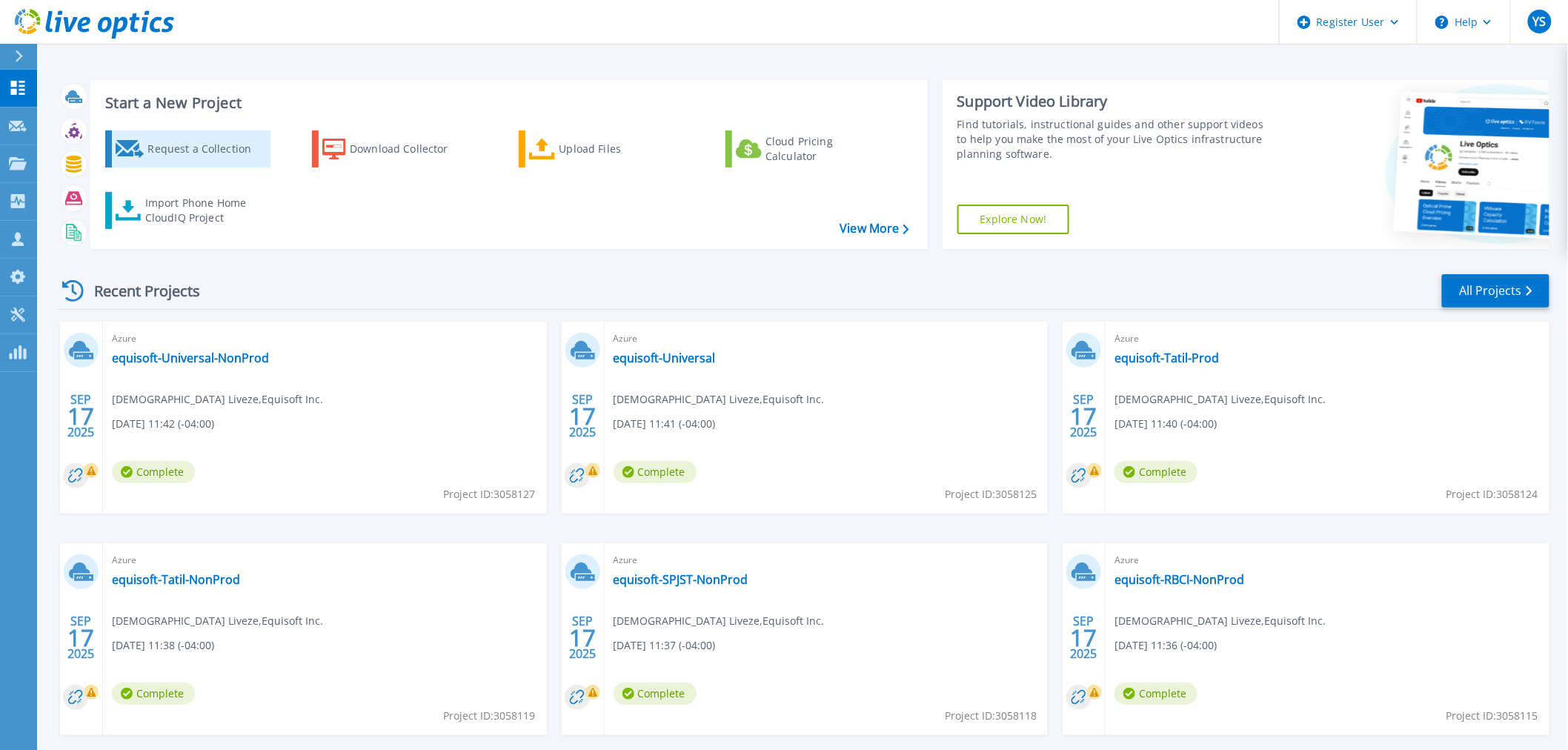
click at [194, 148] on div "Request a Collection" at bounding box center [206, 148] width 119 height 29
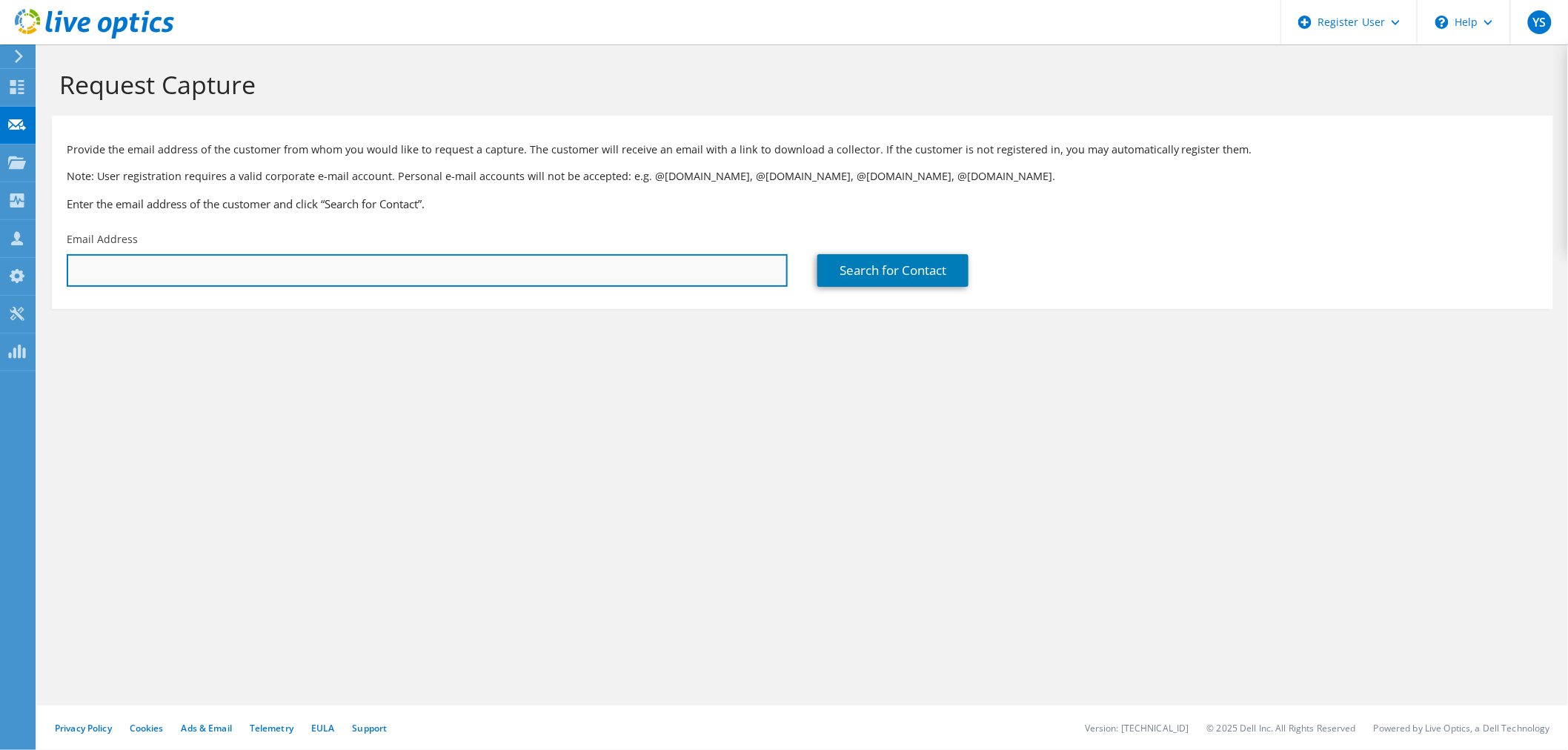
click at [358, 274] on input "text" at bounding box center [427, 270] width 721 height 33
paste input "jean-philippe.vert@gameloft.com"
type input "jean-philippe.vert@gameloft.com"
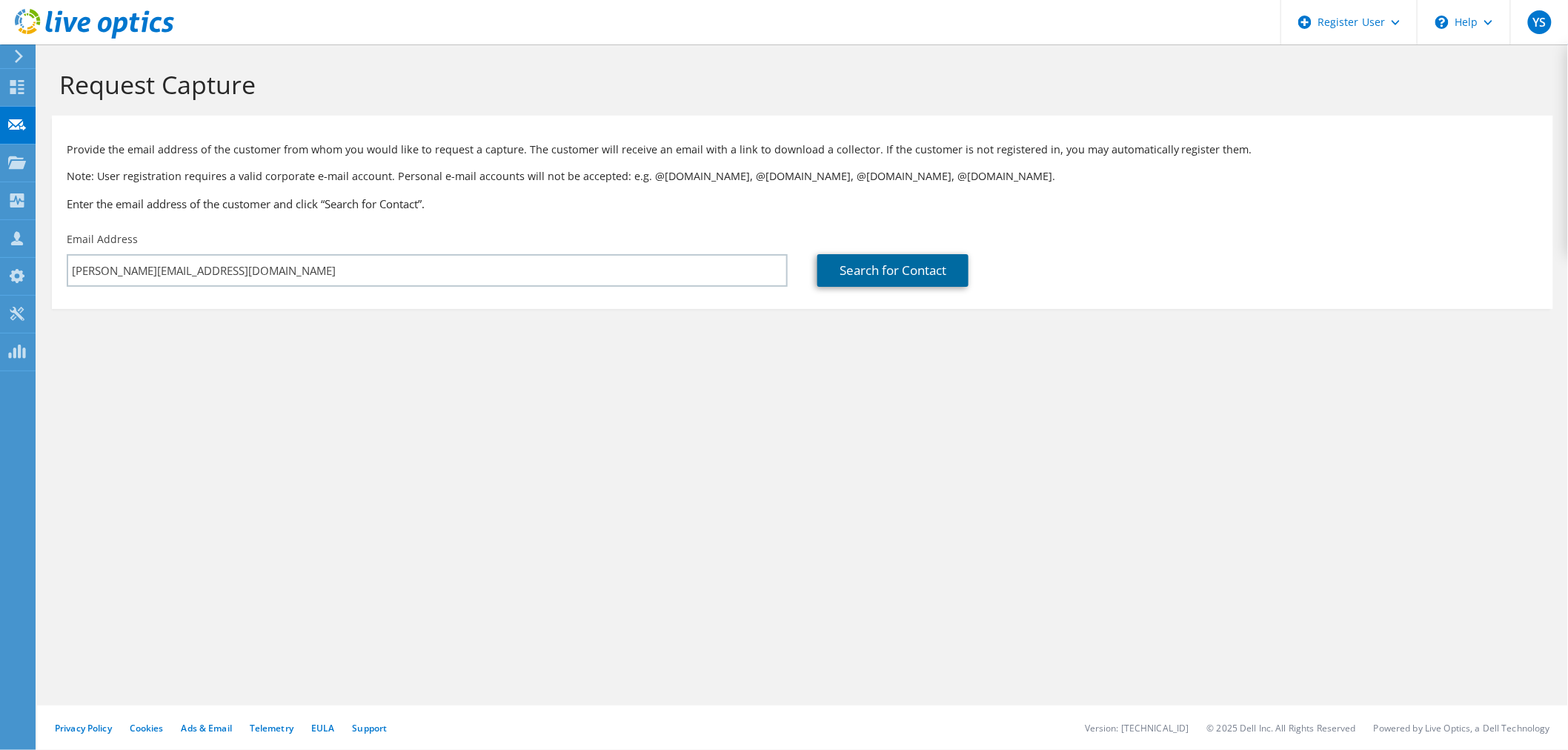
click at [900, 267] on link "Search for Contact" at bounding box center [892, 270] width 151 height 33
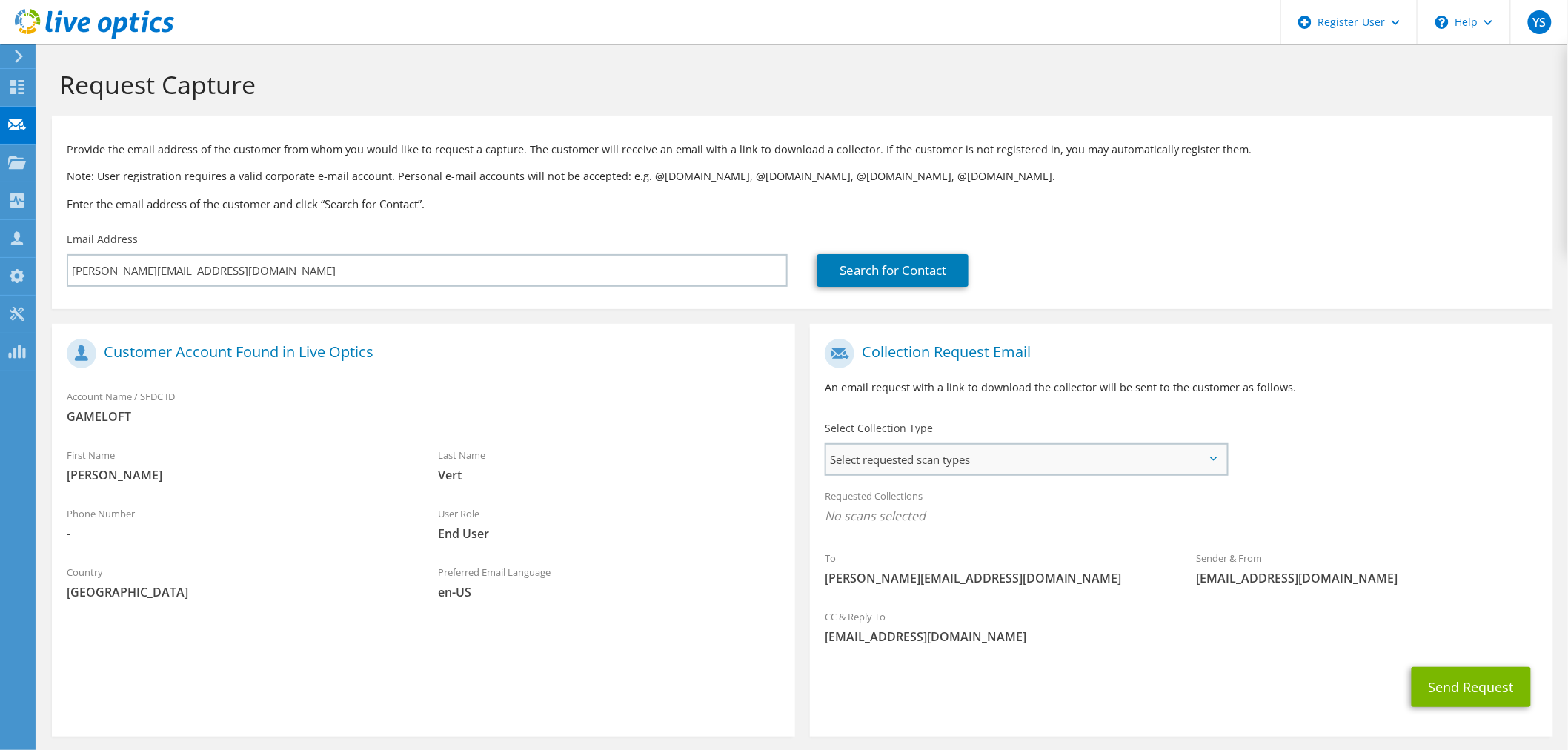
click at [950, 453] on span "Select requested scan types" at bounding box center [1026, 458] width 400 height 29
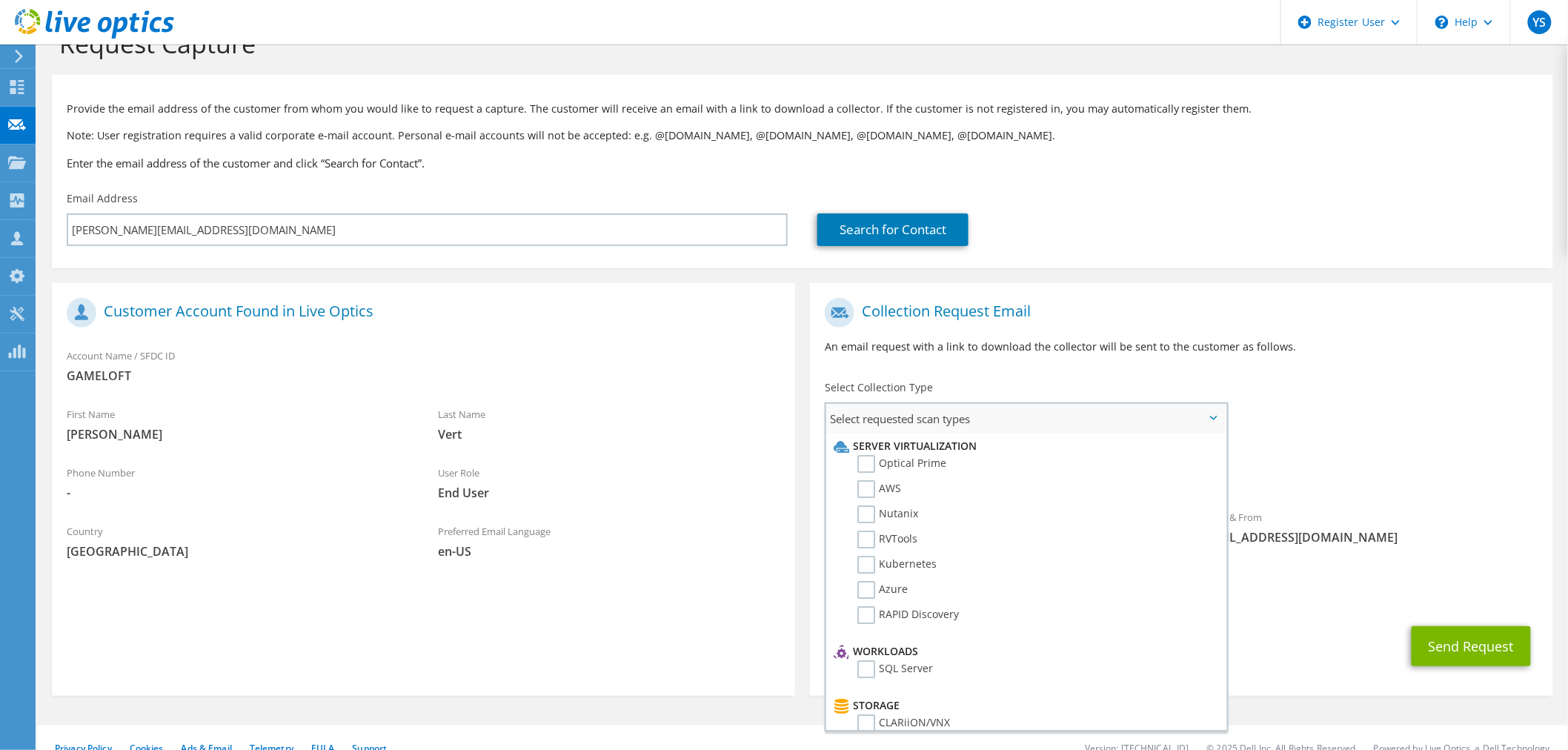
scroll to position [62, 0]
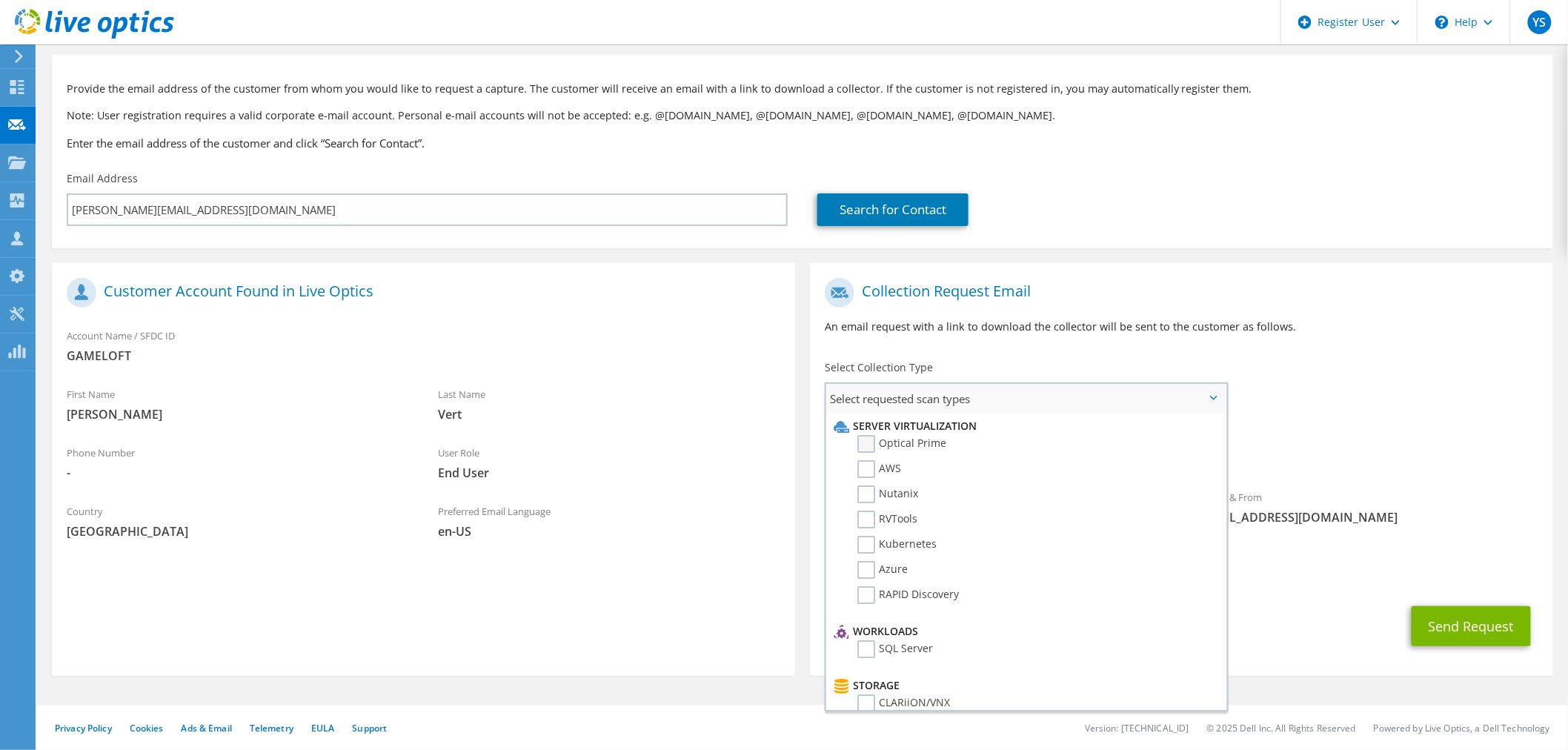
click at [861, 442] on label "Optical Prime" at bounding box center [902, 444] width 89 height 18
click at [0, 0] on input "Optical Prime" at bounding box center [0, 0] width 0 height 0
click at [1371, 387] on div "To jean-philippe.vert@gameloft.com Sender & From liveoptics@liveoptics.com" at bounding box center [1181, 406] width 743 height 274
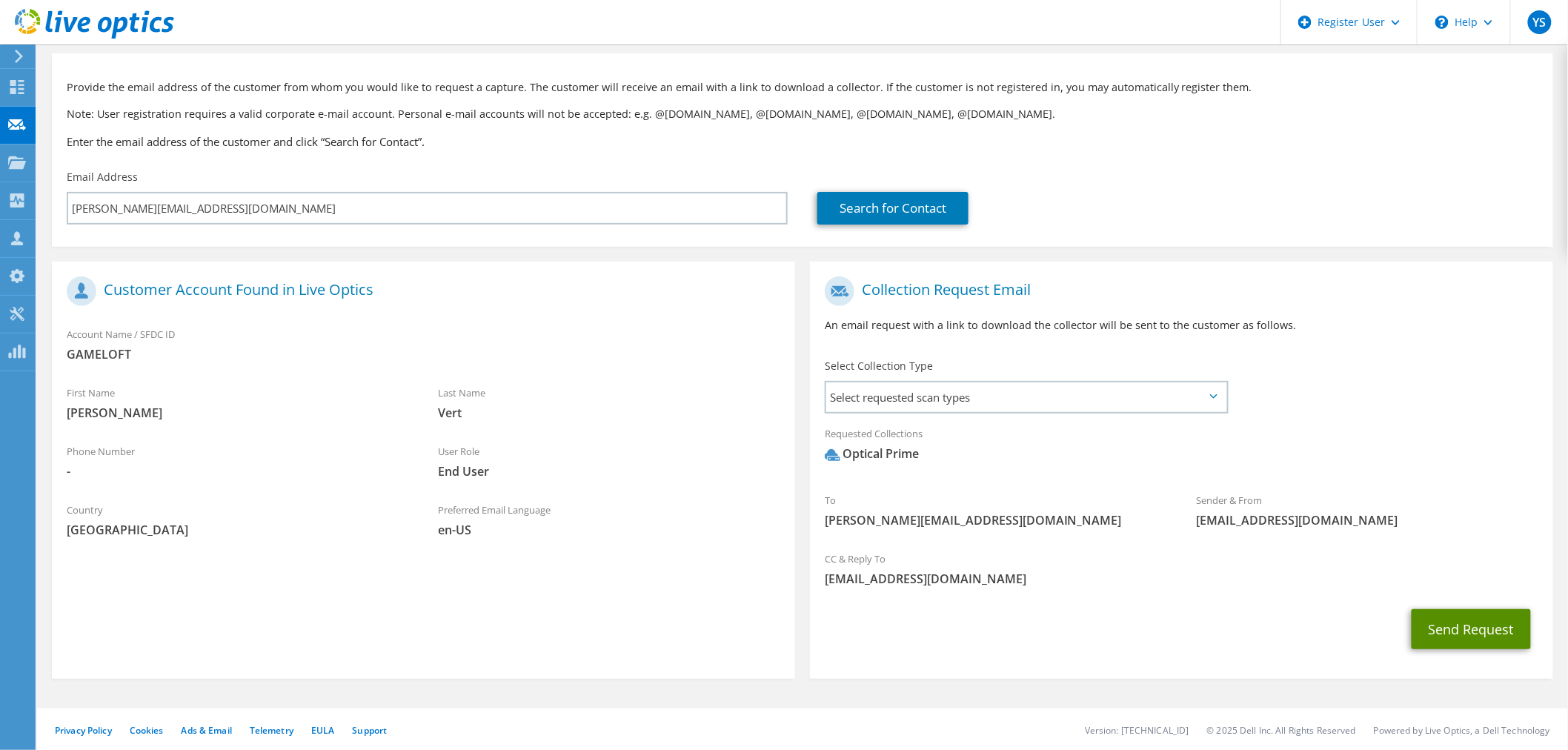
click at [1457, 624] on button "Send Request" at bounding box center [1471, 629] width 120 height 40
